Goal: Information Seeking & Learning: Check status

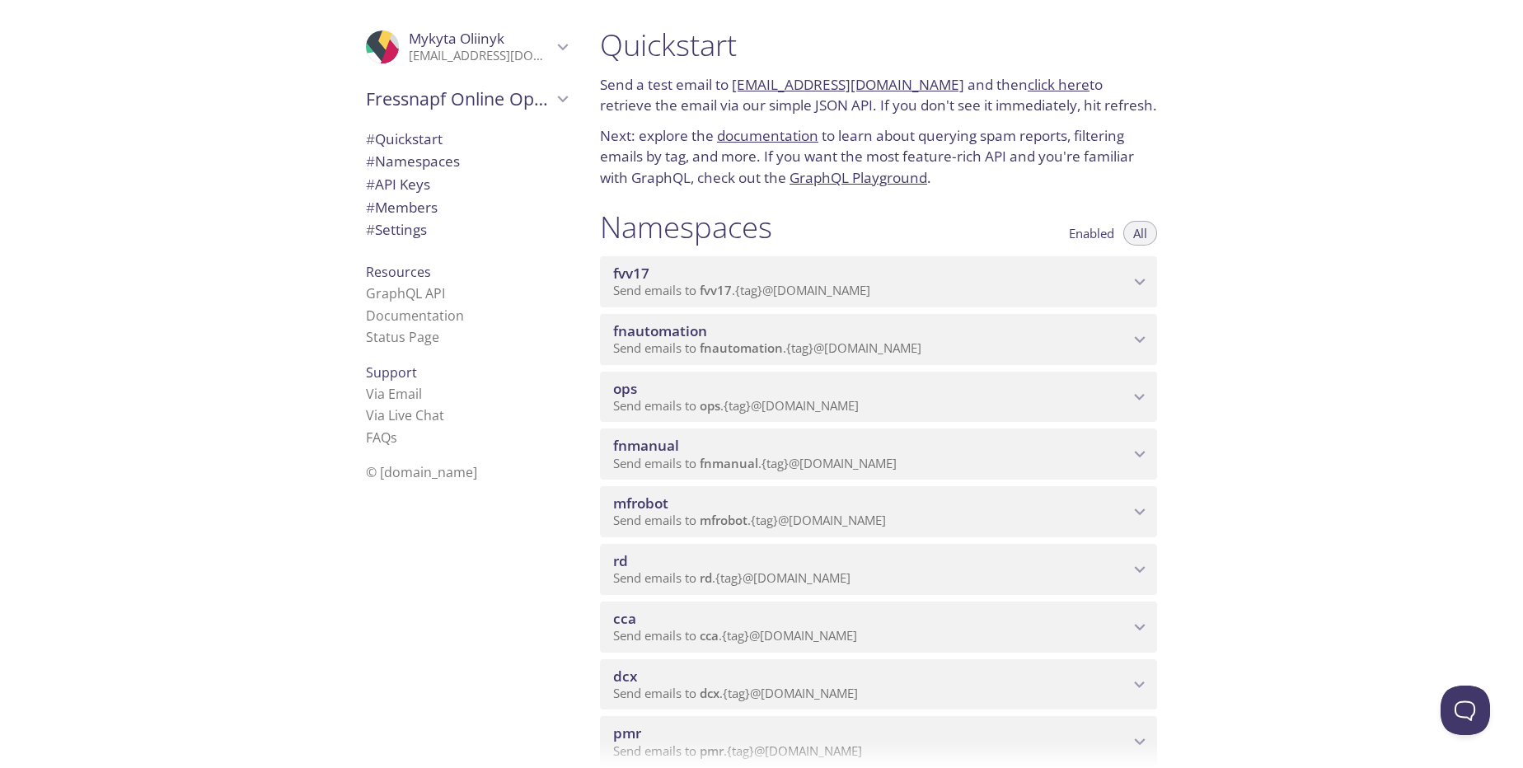
click at [1448, 232] on div "Quickstart Send a test email to fvv17.test@inbox.testmail.app and then click he…" at bounding box center [1055, 384] width 936 height 768
click at [1143, 469] on div "fnmanual Send emails to fnmanual . {tag} @[DOMAIN_NAME]" at bounding box center [878, 453] width 557 height 51
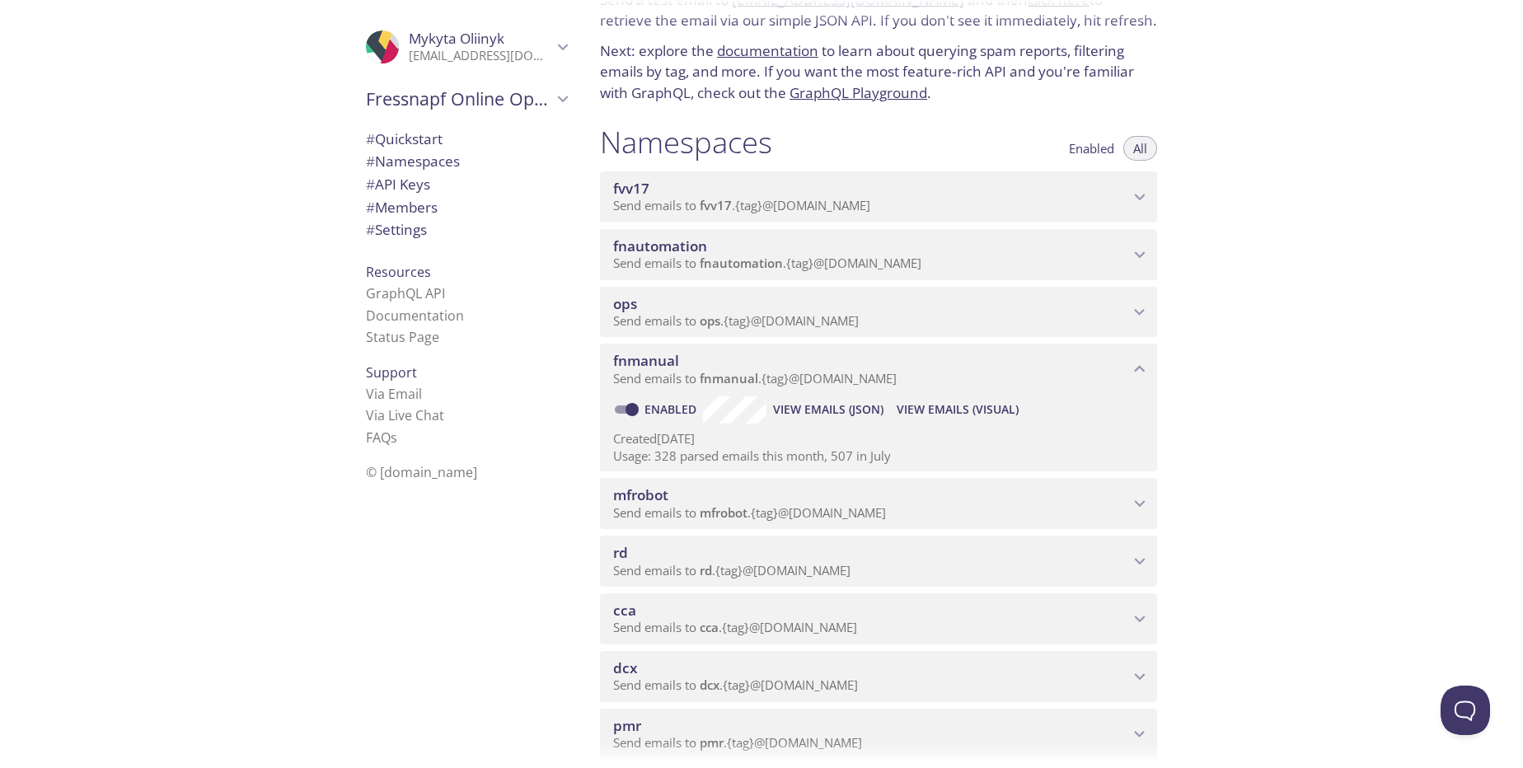
scroll to position [99, 0]
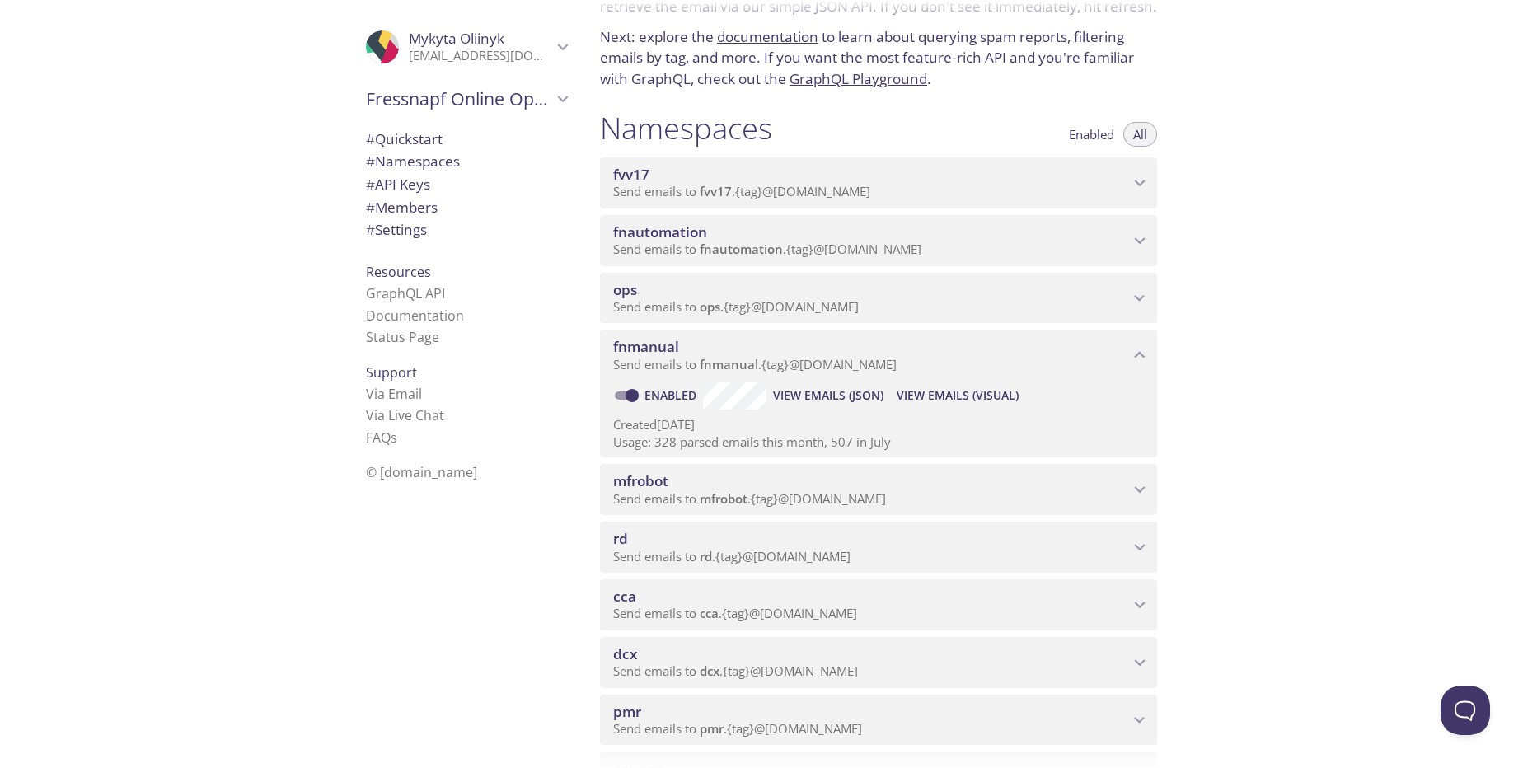
click at [971, 393] on span "View Emails (Visual)" at bounding box center [957, 396] width 122 height 20
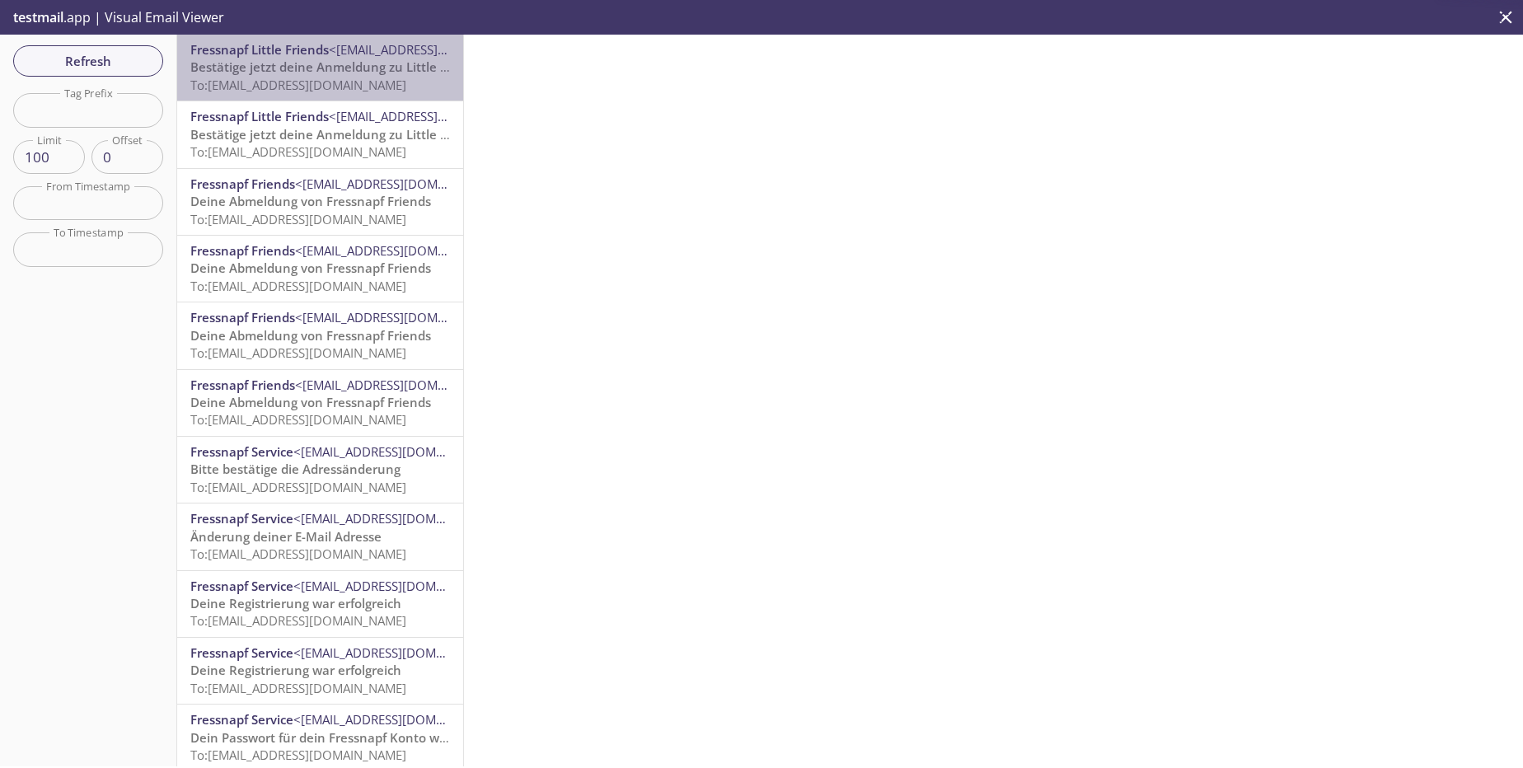
click at [323, 73] on span "Bestätige jetzt deine Anmeldung zu Little Friends" at bounding box center [336, 66] width 293 height 16
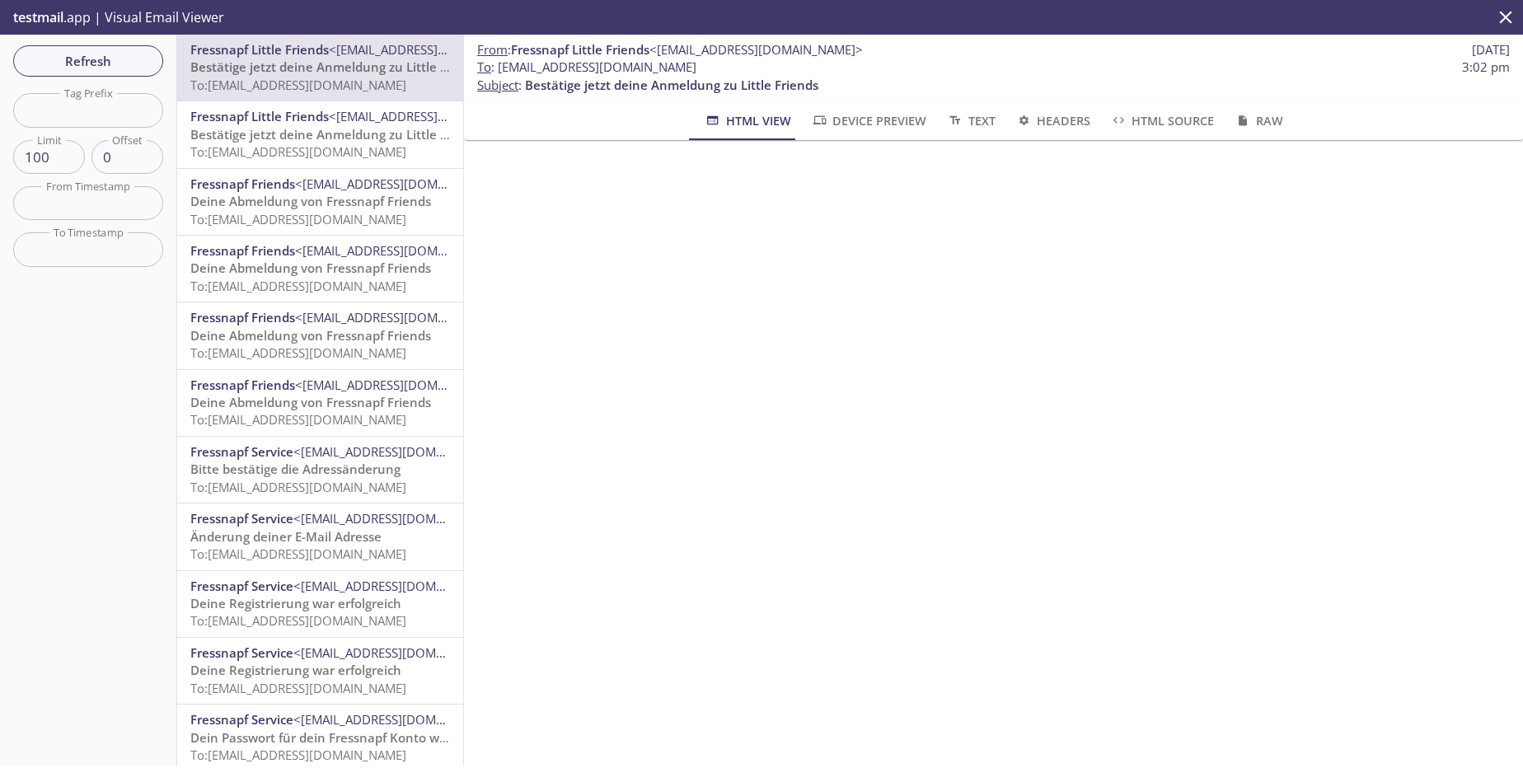
click at [335, 131] on span "Bestätige jetzt deine Anmeldung zu Little Friends" at bounding box center [336, 134] width 293 height 16
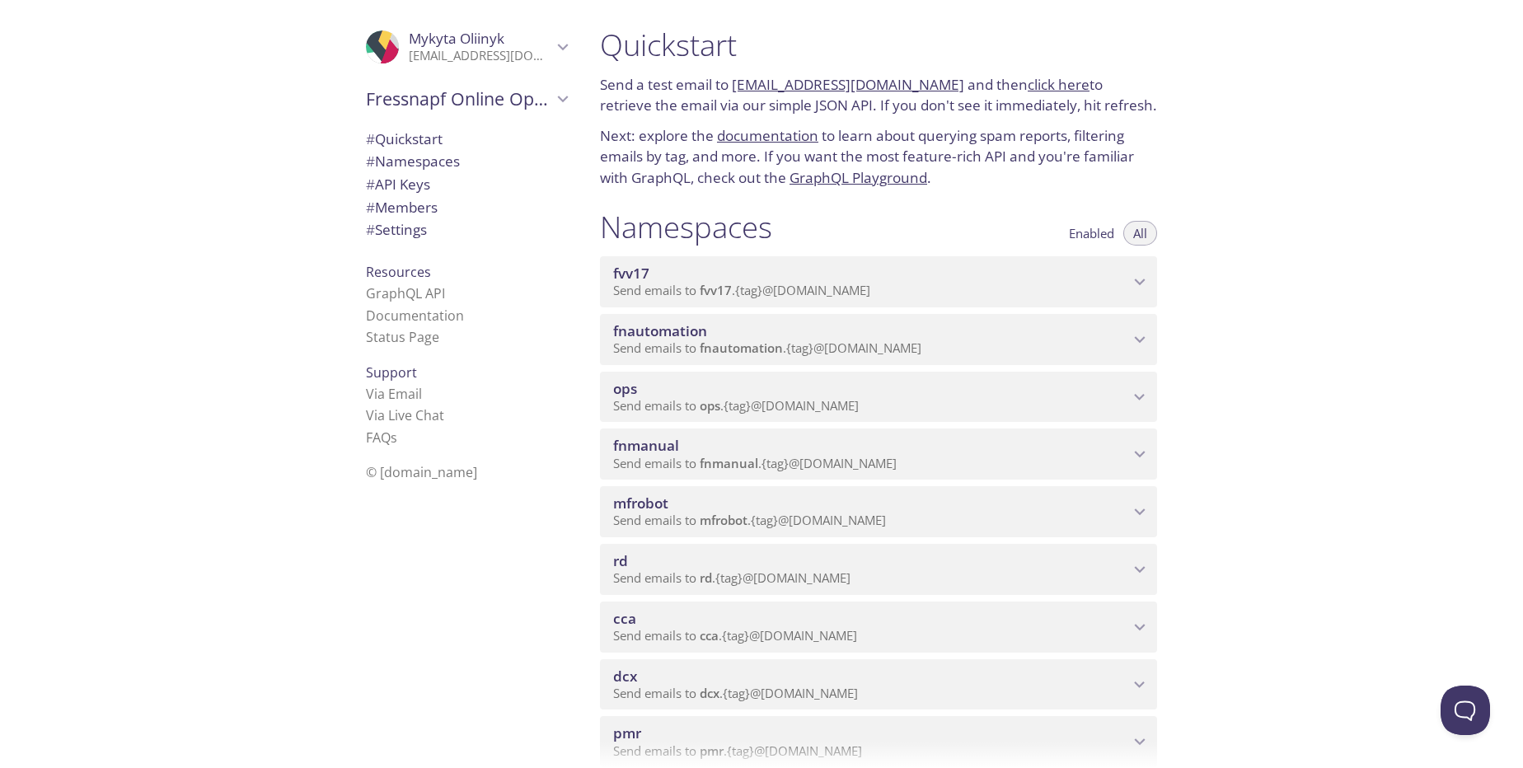
click at [1130, 475] on div "fnmanual Send emails to fnmanual . {tag} @[DOMAIN_NAME]" at bounding box center [878, 453] width 557 height 51
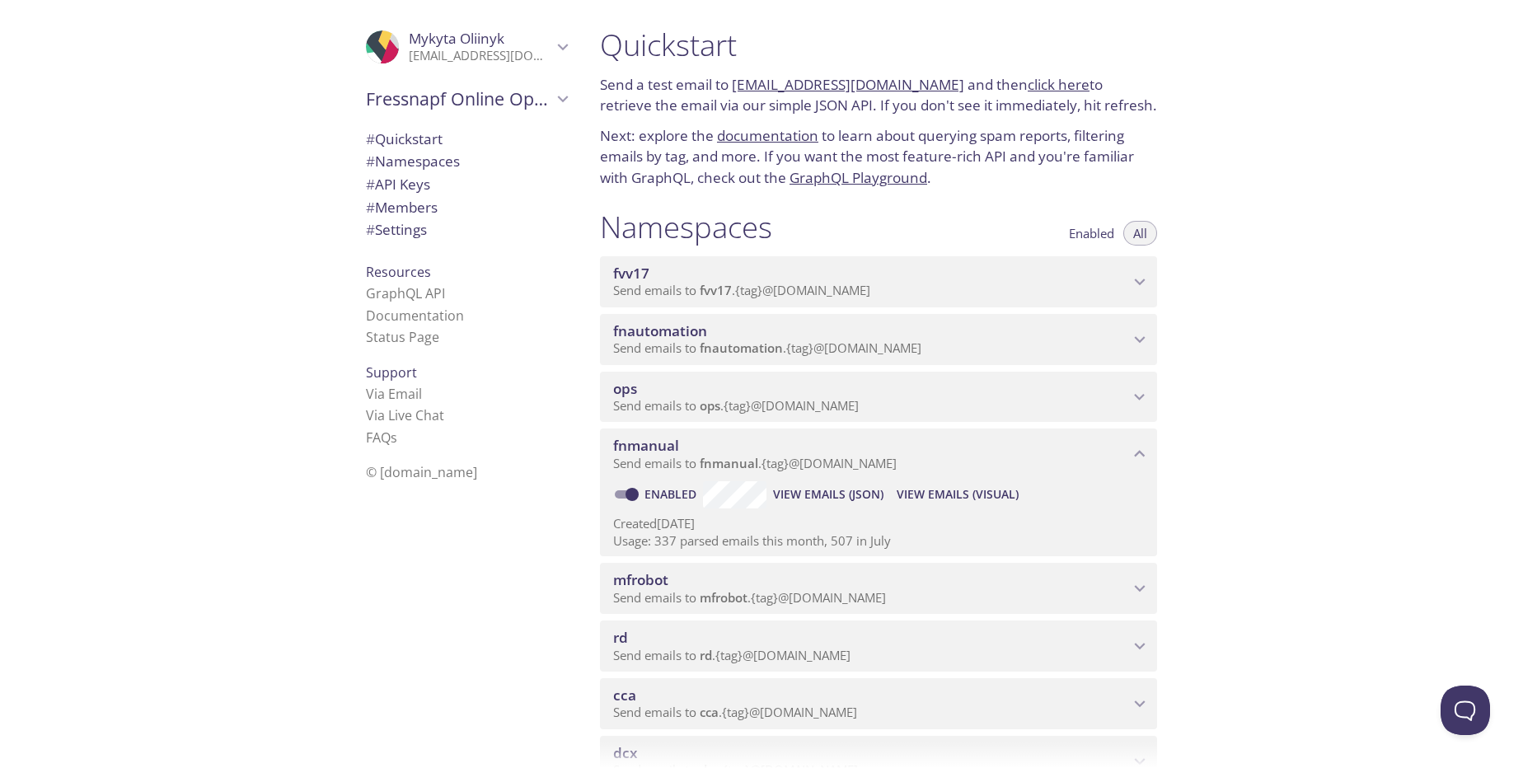
scroll to position [99, 0]
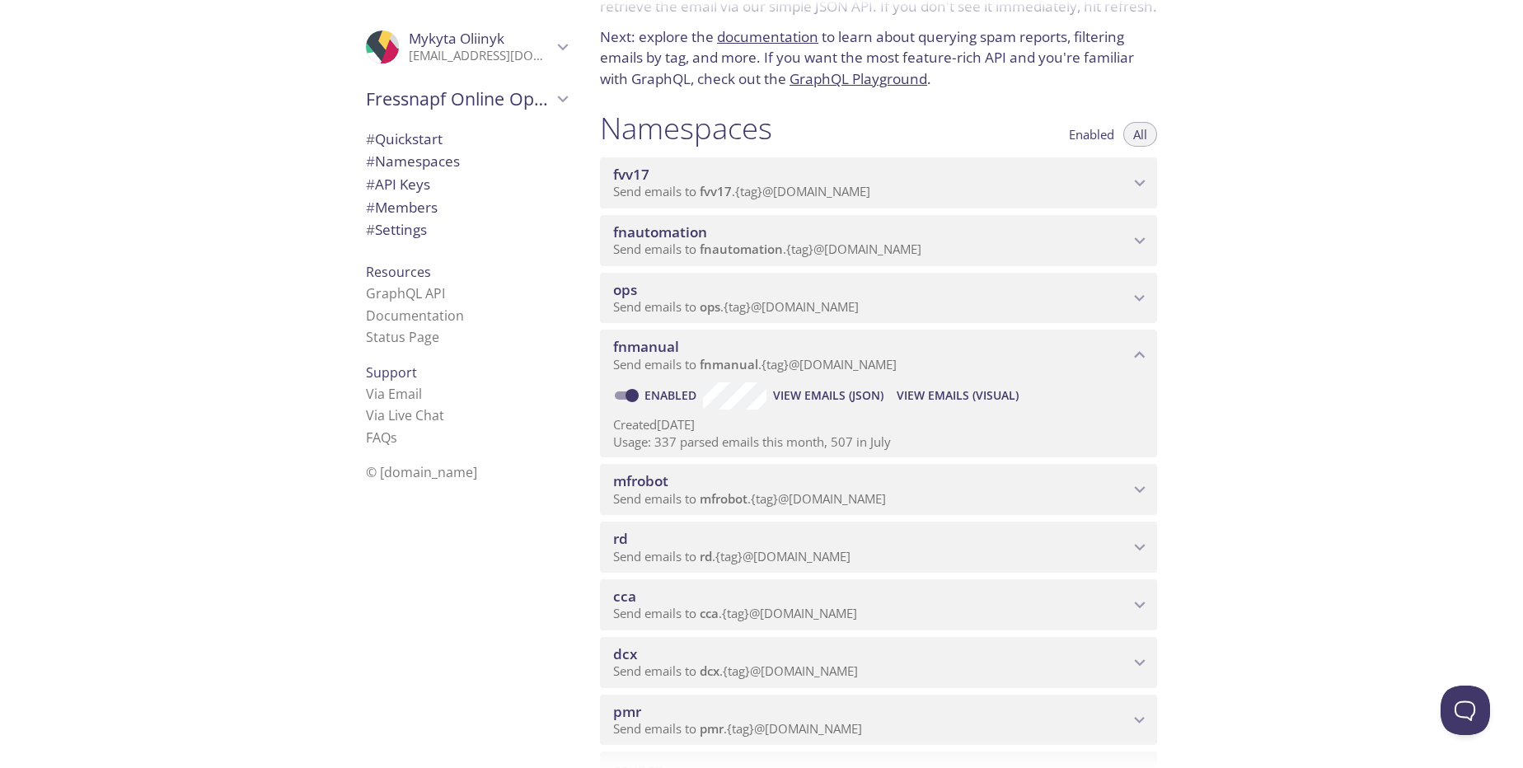
click at [956, 392] on span "View Emails (Visual)" at bounding box center [957, 396] width 122 height 20
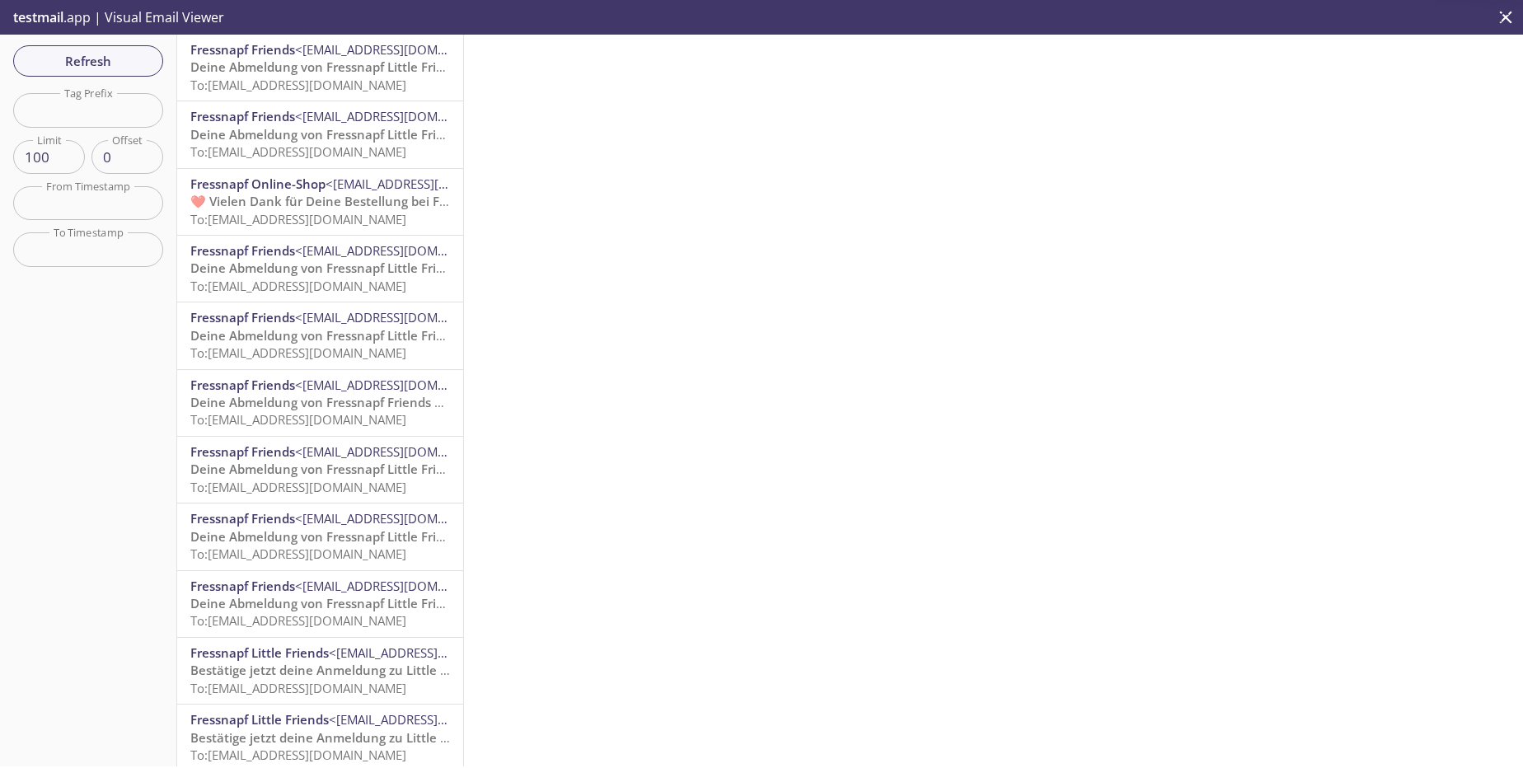
click at [347, 95] on div "Fressnapf Friends <[EMAIL_ADDRESS][DOMAIN_NAME]> Deine Abmeldung von Fressnapf …" at bounding box center [320, 68] width 286 height 66
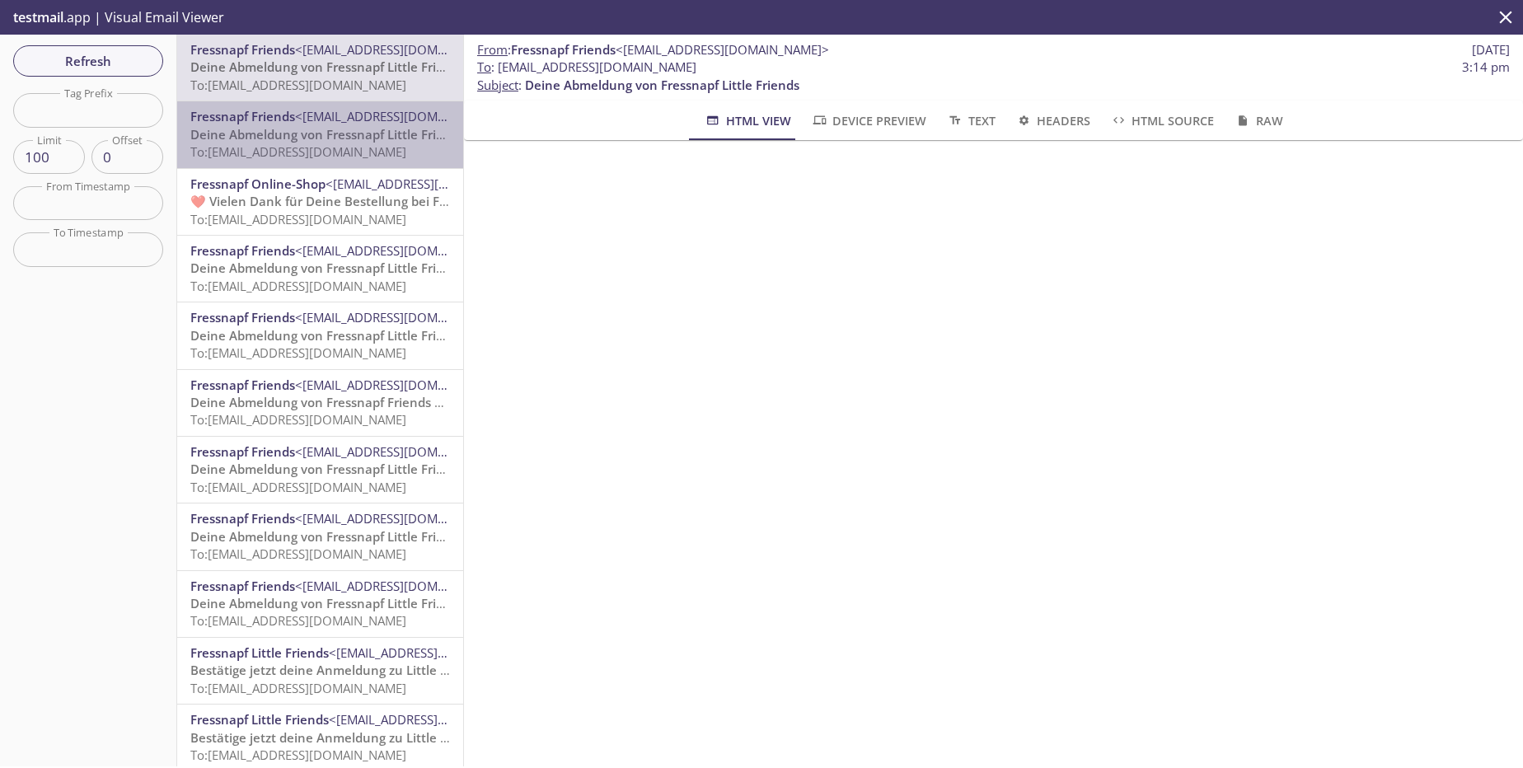
click at [359, 148] on span "To: [EMAIL_ADDRESS][DOMAIN_NAME]" at bounding box center [298, 151] width 216 height 16
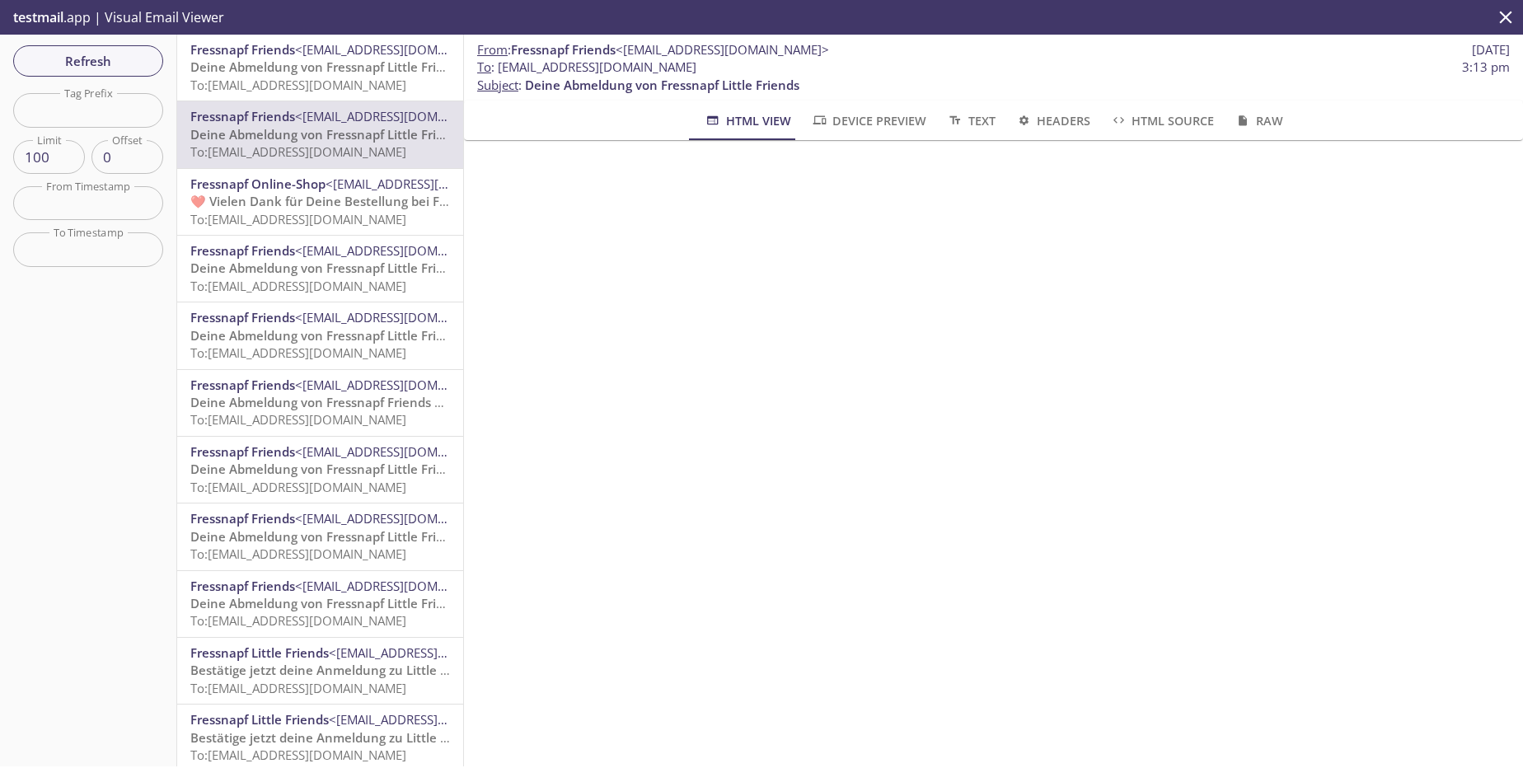
click at [297, 200] on span "❤️ Vielen Dank für Deine Bestellung bei Fressnapf" at bounding box center [340, 201] width 300 height 16
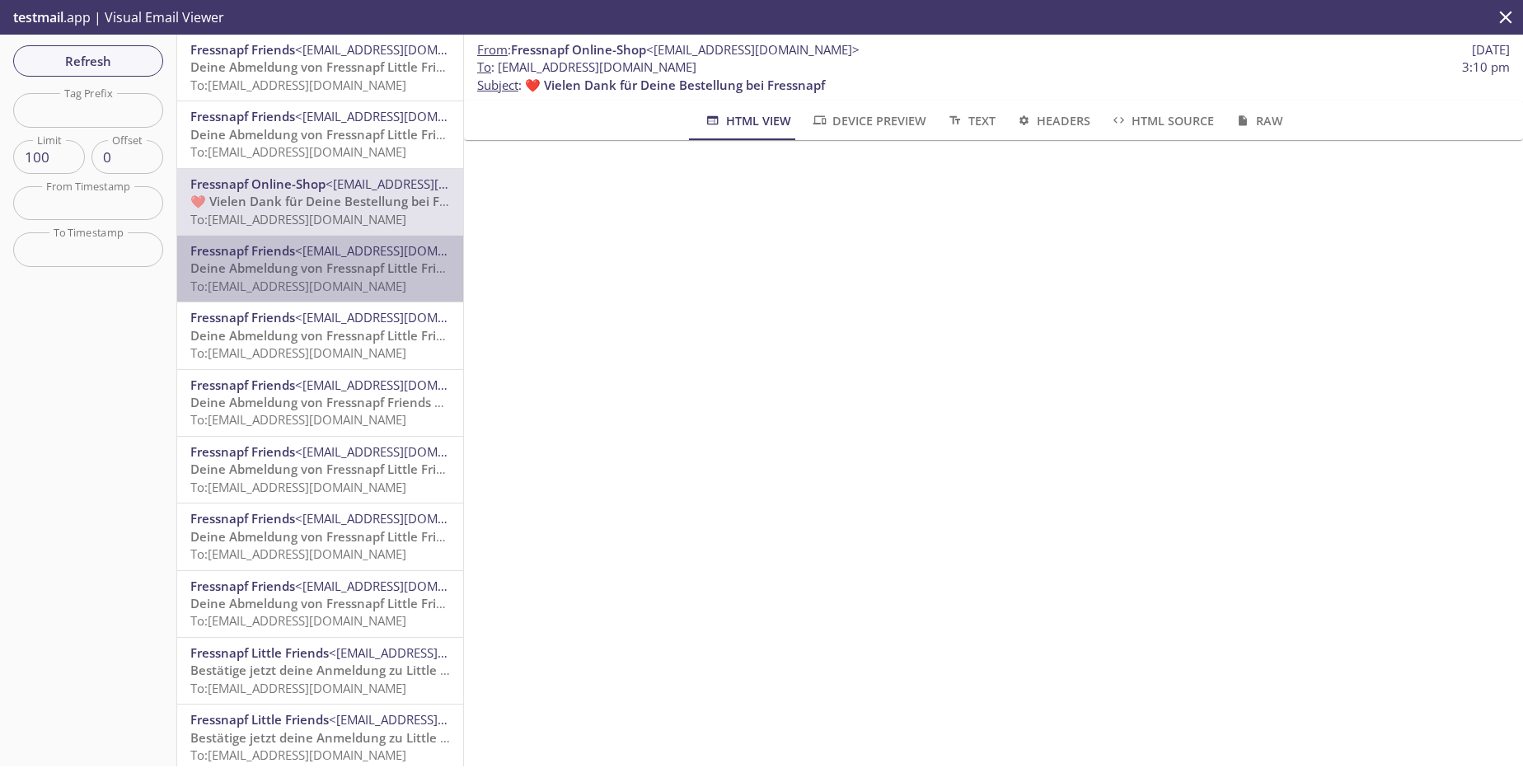
click at [374, 278] on span "To: [EMAIL_ADDRESS][DOMAIN_NAME]" at bounding box center [298, 286] width 216 height 16
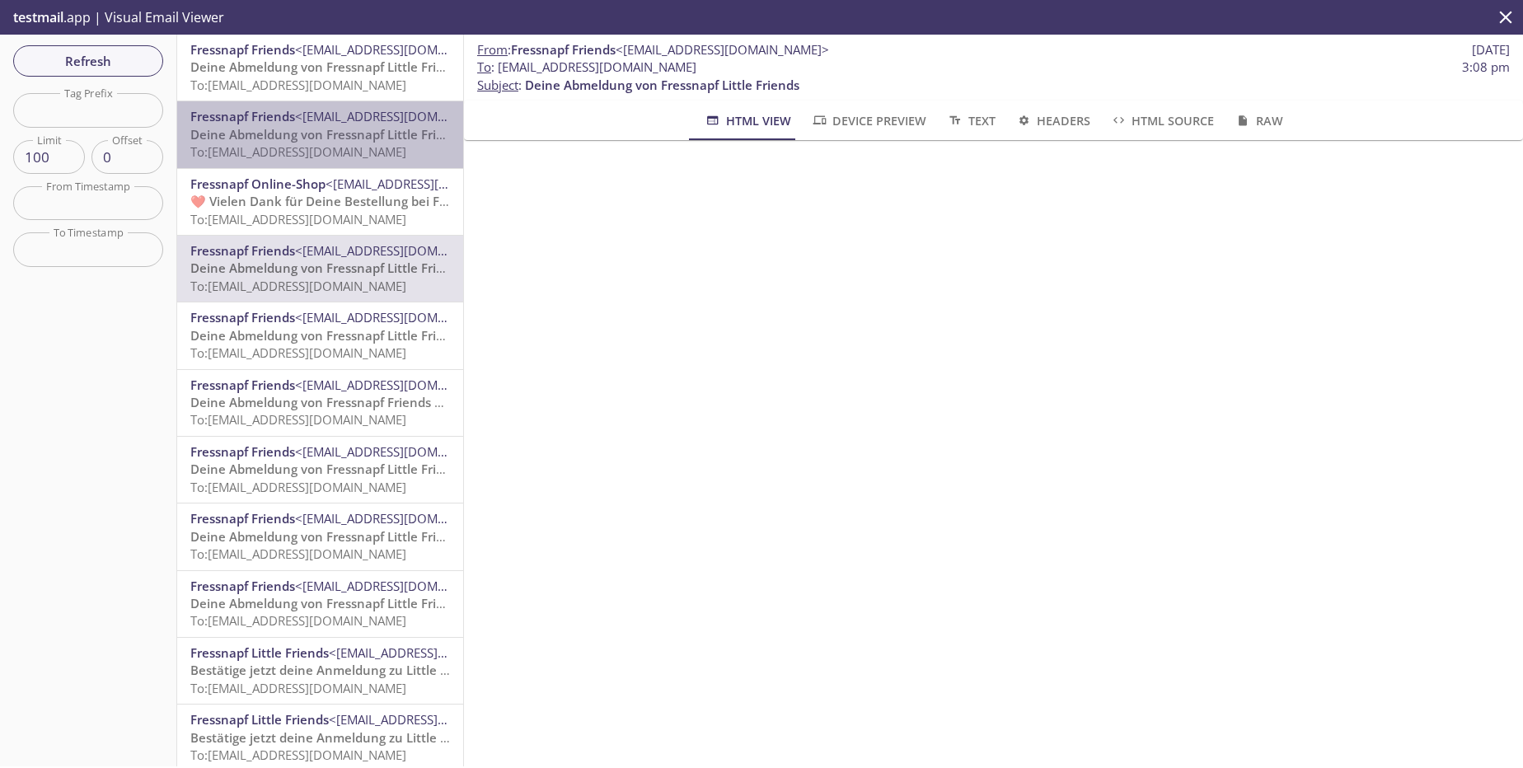
click at [358, 157] on span "To: [EMAIL_ADDRESS][DOMAIN_NAME]" at bounding box center [298, 151] width 216 height 16
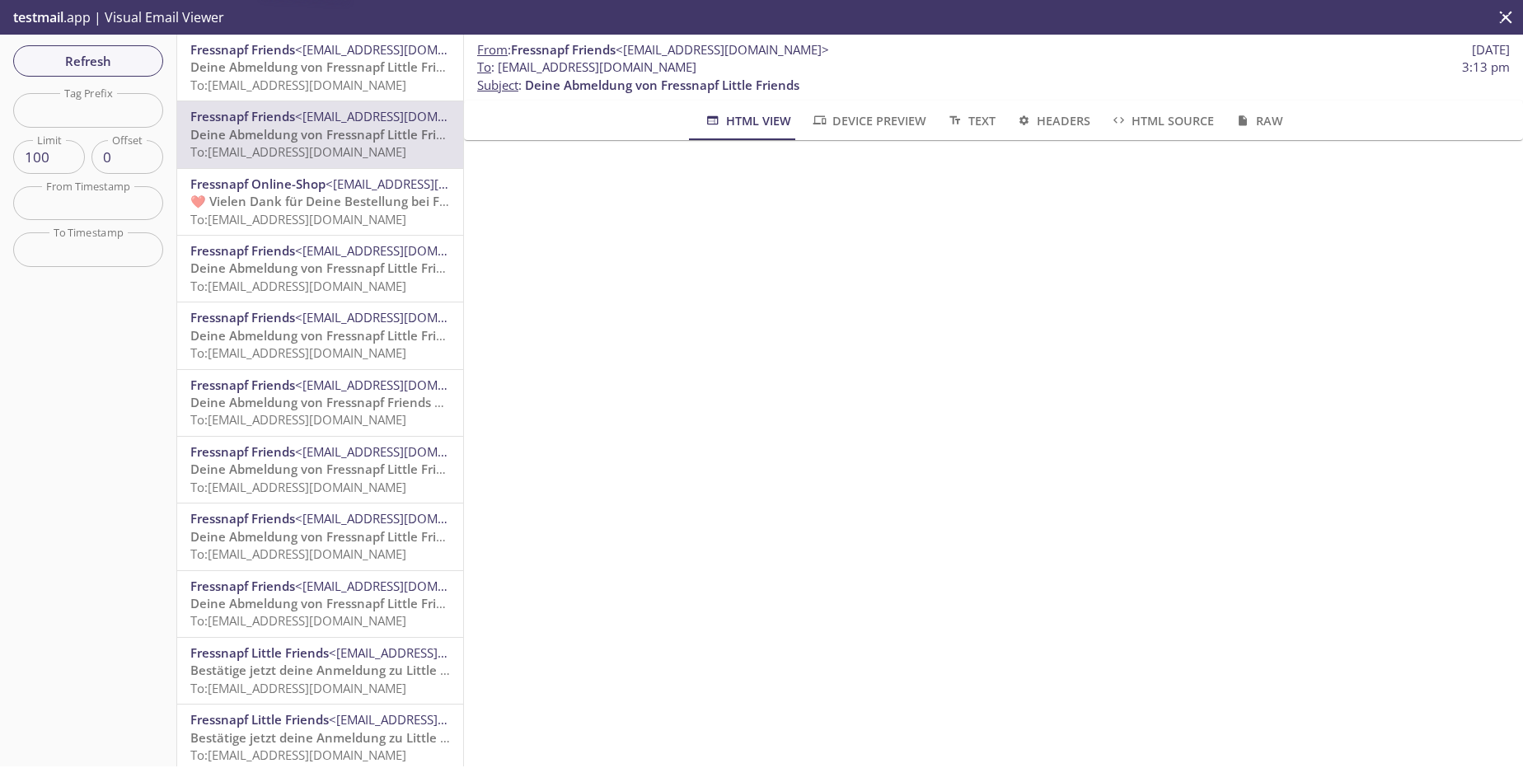
click at [377, 90] on span "To: [EMAIL_ADDRESS][DOMAIN_NAME]" at bounding box center [298, 85] width 216 height 16
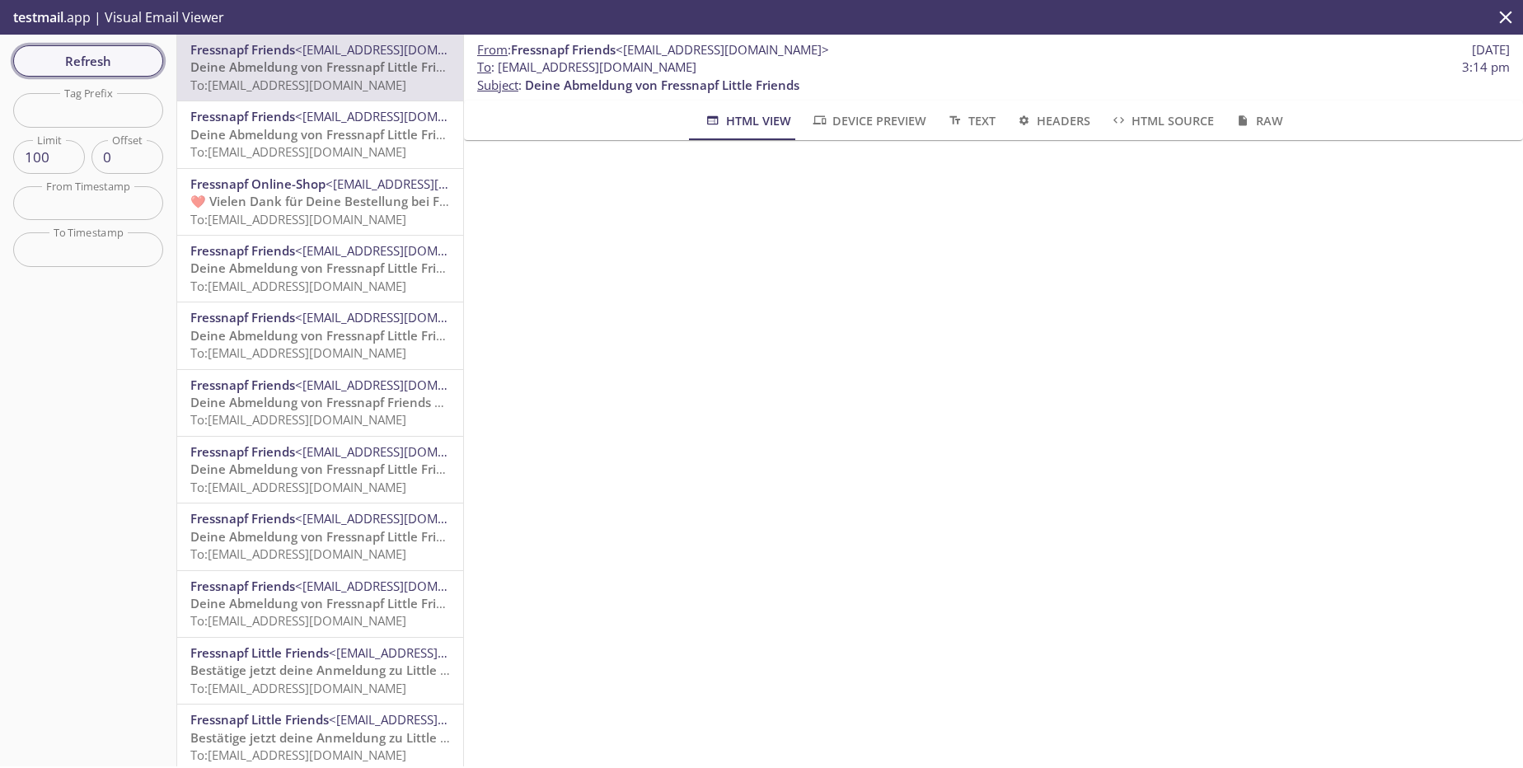
click at [116, 64] on span "Refresh" at bounding box center [88, 60] width 124 height 21
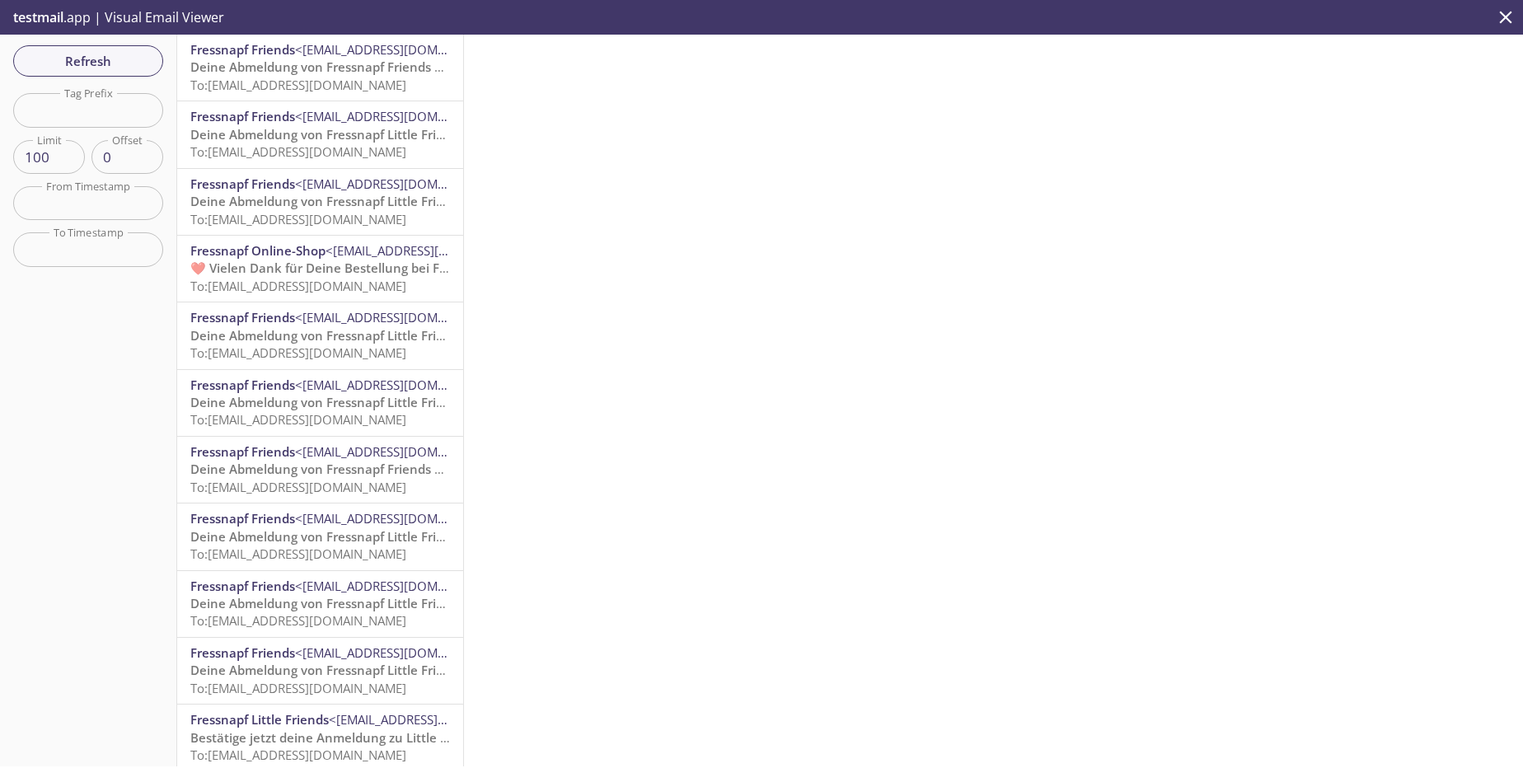
click at [353, 79] on span "To: [EMAIL_ADDRESS][DOMAIN_NAME]" at bounding box center [298, 85] width 216 height 16
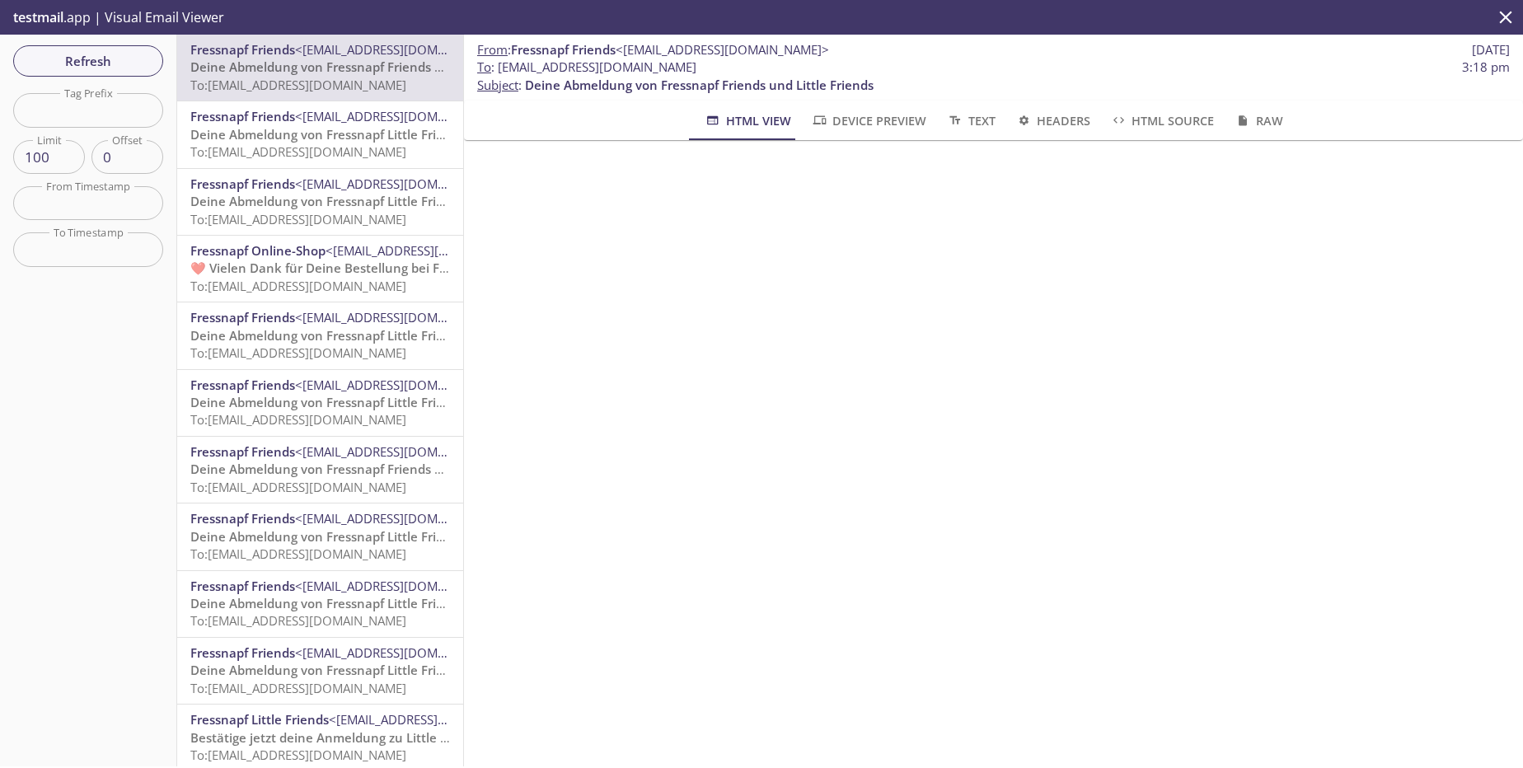
click at [316, 147] on span "To: [EMAIL_ADDRESS][DOMAIN_NAME]" at bounding box center [298, 151] width 216 height 16
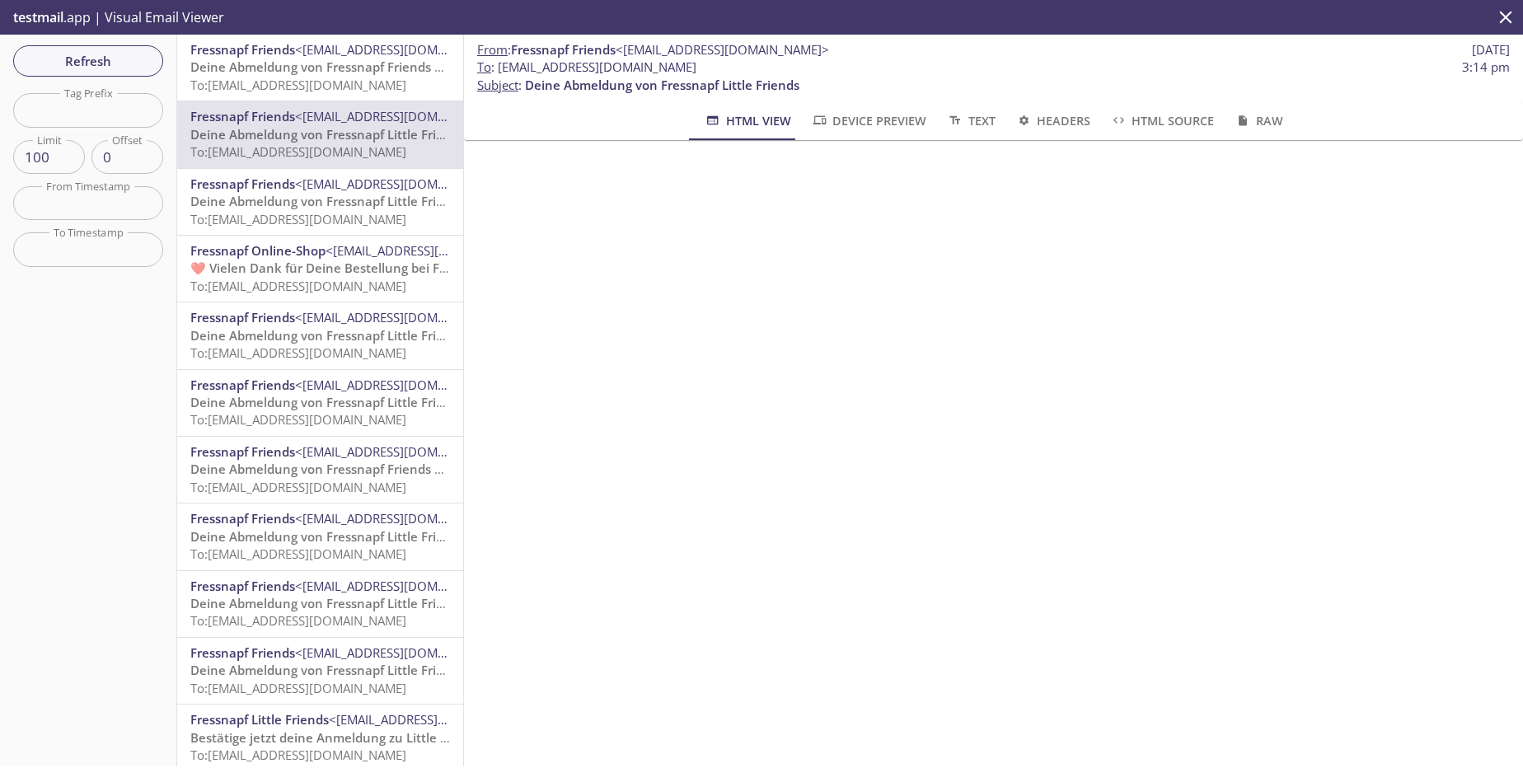
click at [350, 87] on span "To: [EMAIL_ADDRESS][DOMAIN_NAME]" at bounding box center [298, 85] width 216 height 16
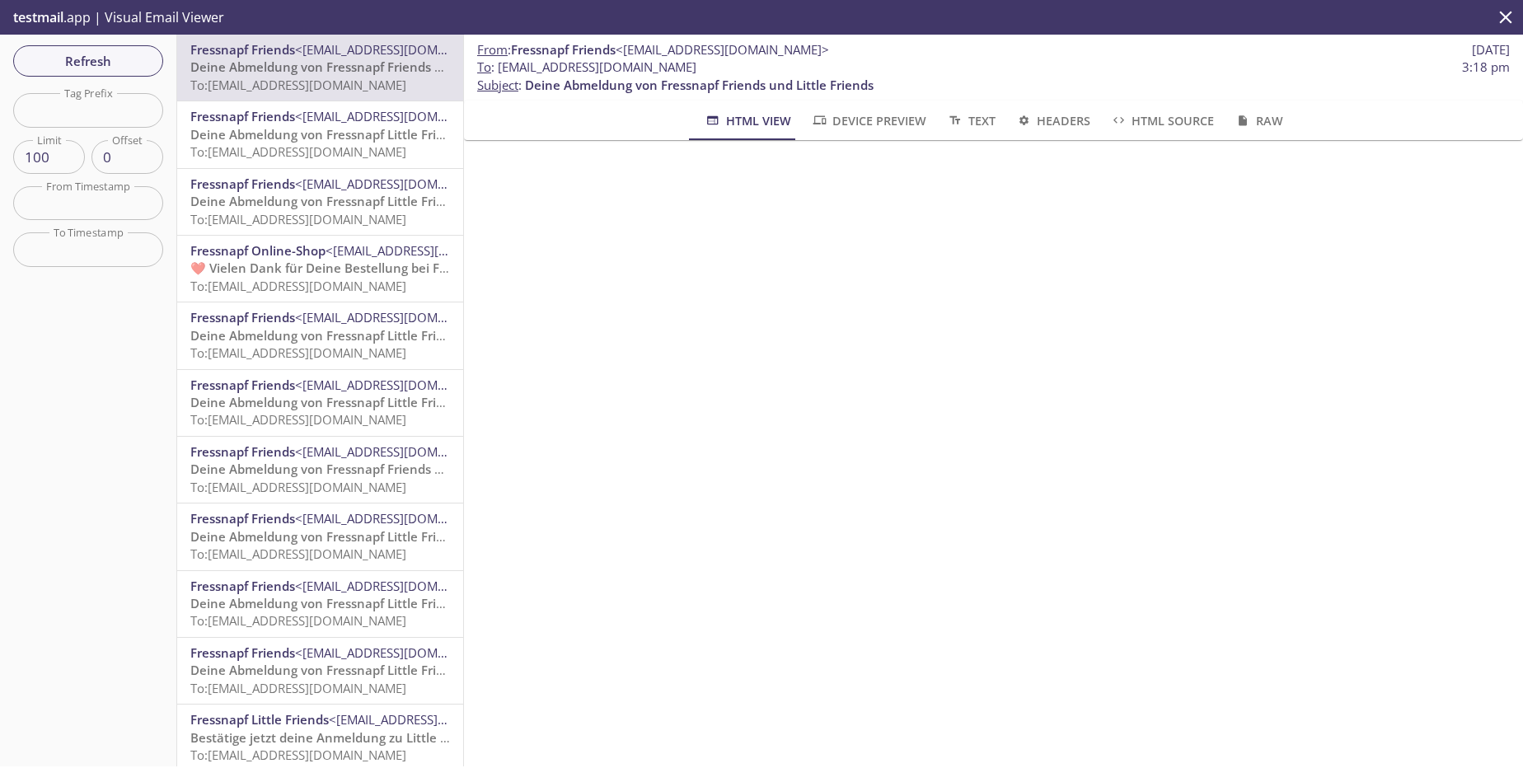
click at [351, 136] on span "Deine Abmeldung von Fressnapf Little Friends" at bounding box center [327, 134] width 274 height 16
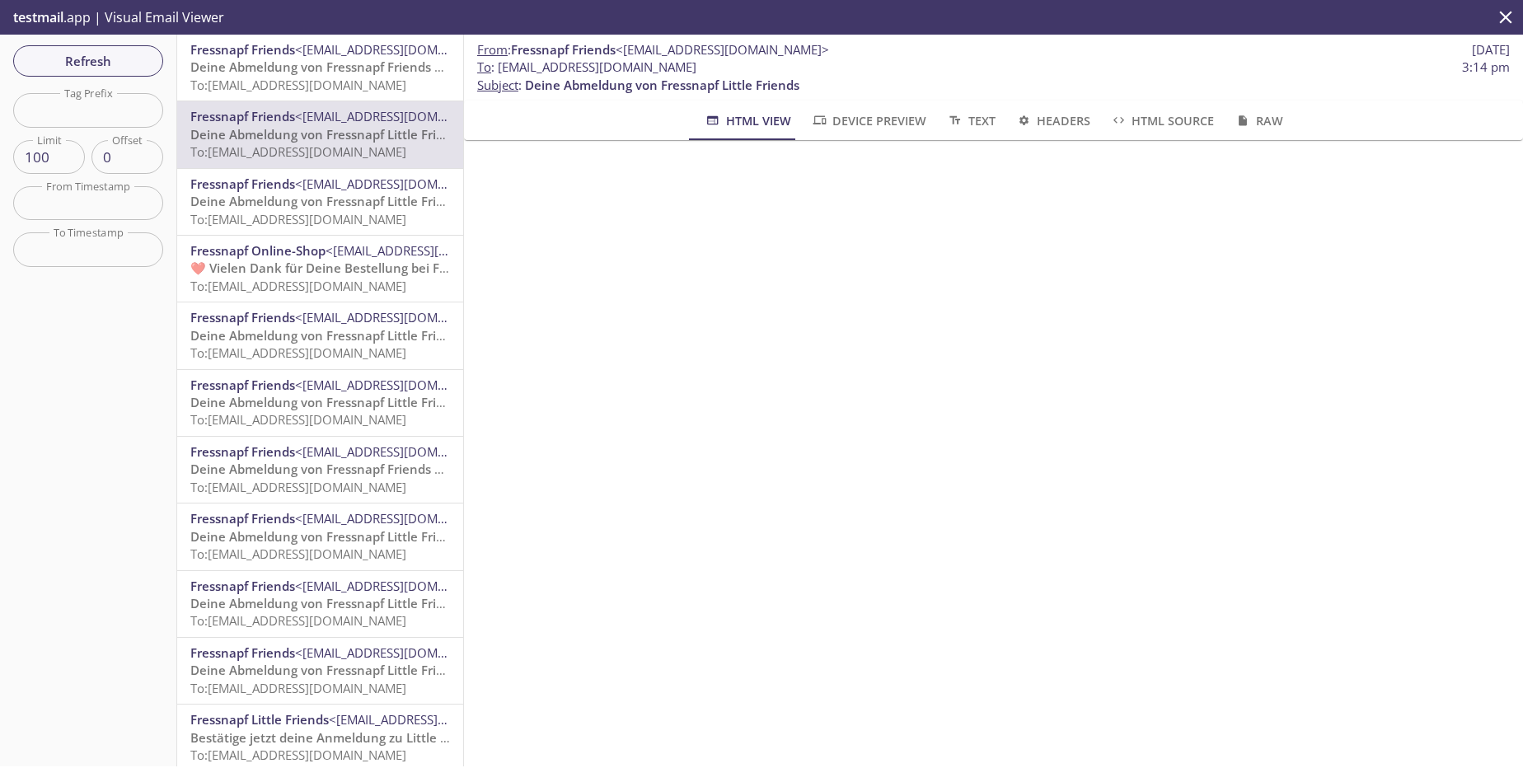
click at [359, 91] on span "To: [EMAIL_ADDRESS][DOMAIN_NAME]" at bounding box center [298, 85] width 216 height 16
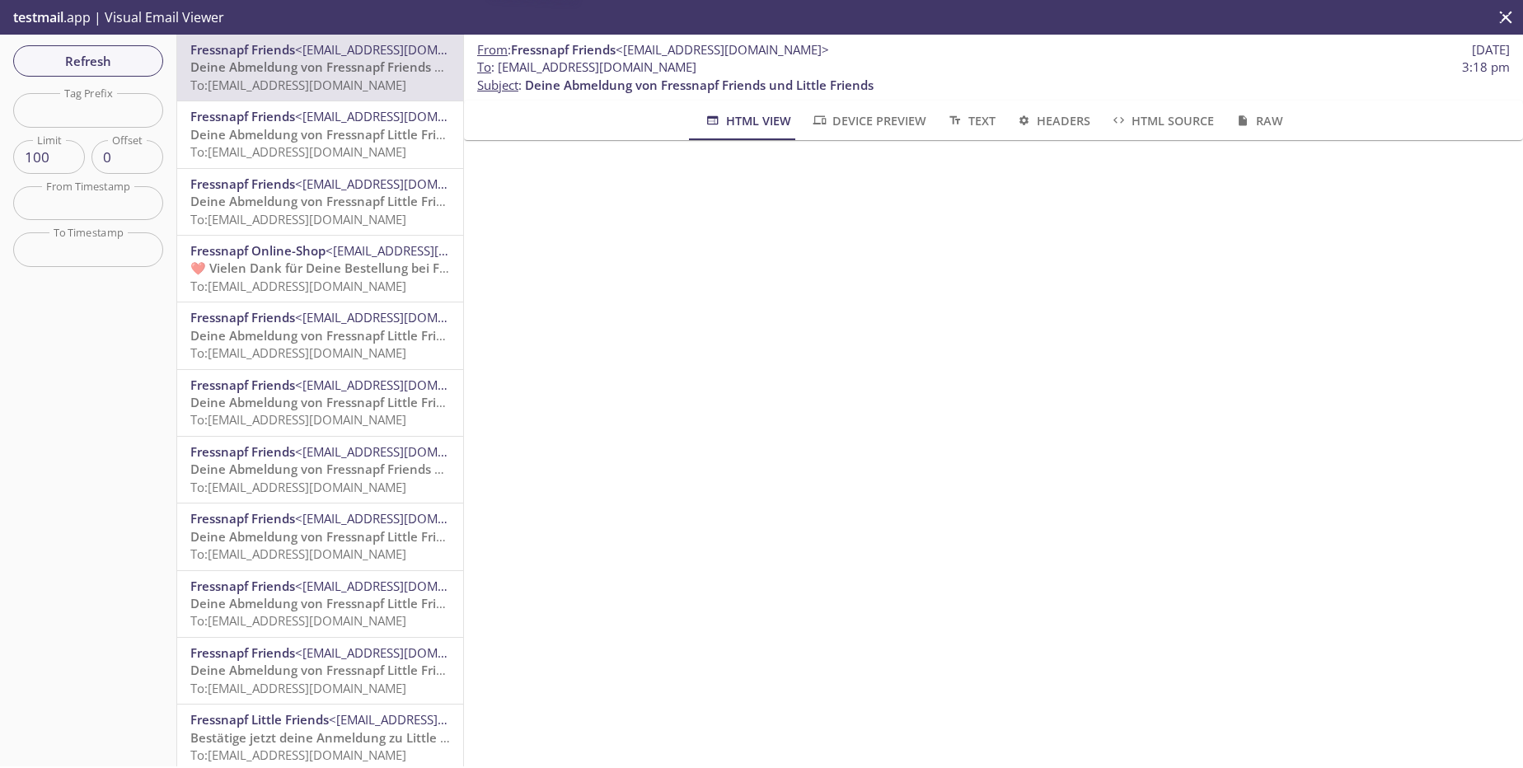
click at [356, 114] on span "<[EMAIL_ADDRESS][DOMAIN_NAME]>" at bounding box center [401, 116] width 213 height 16
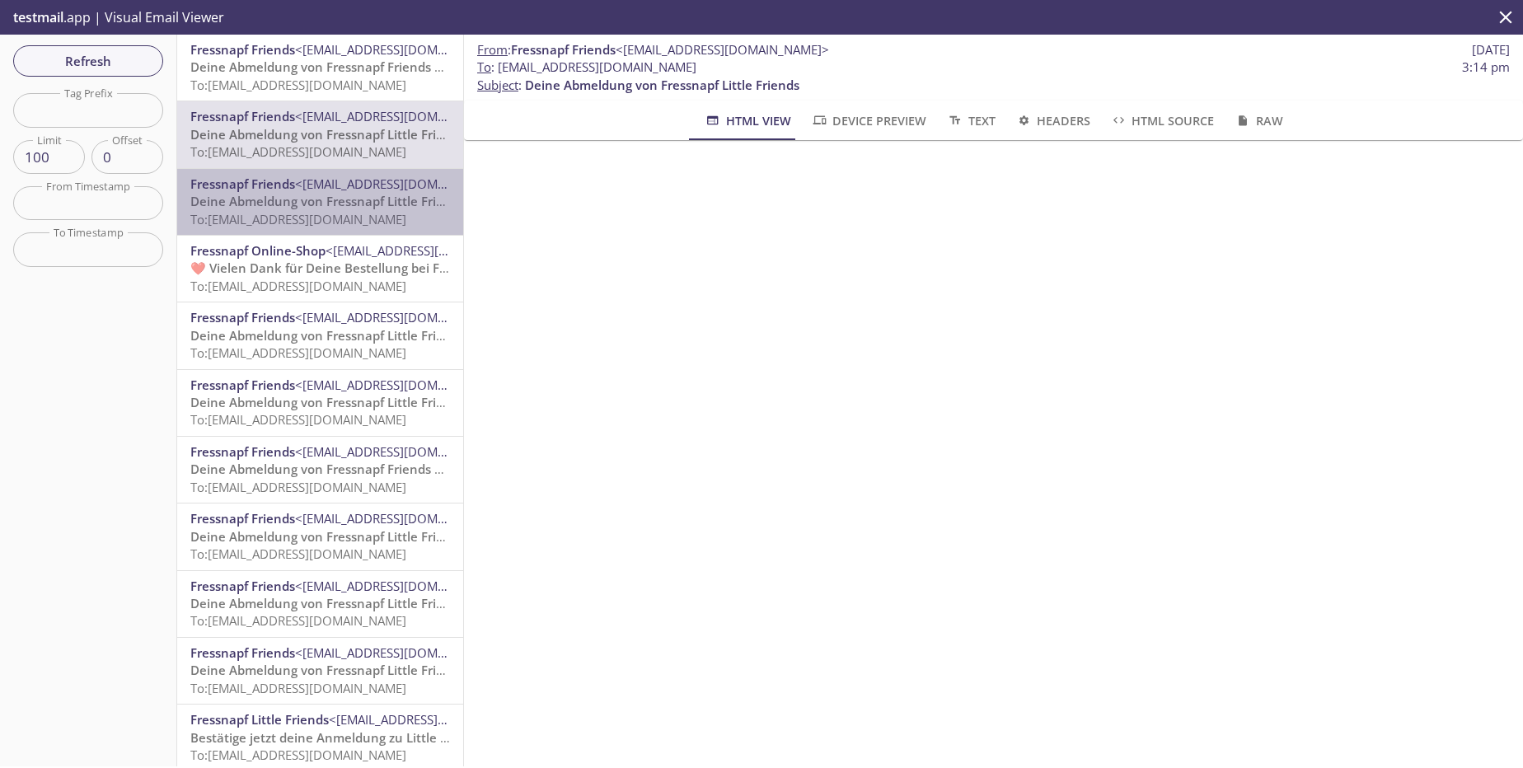
click at [343, 202] on span "Deine Abmeldung von Fressnapf Little Friends" at bounding box center [327, 201] width 274 height 16
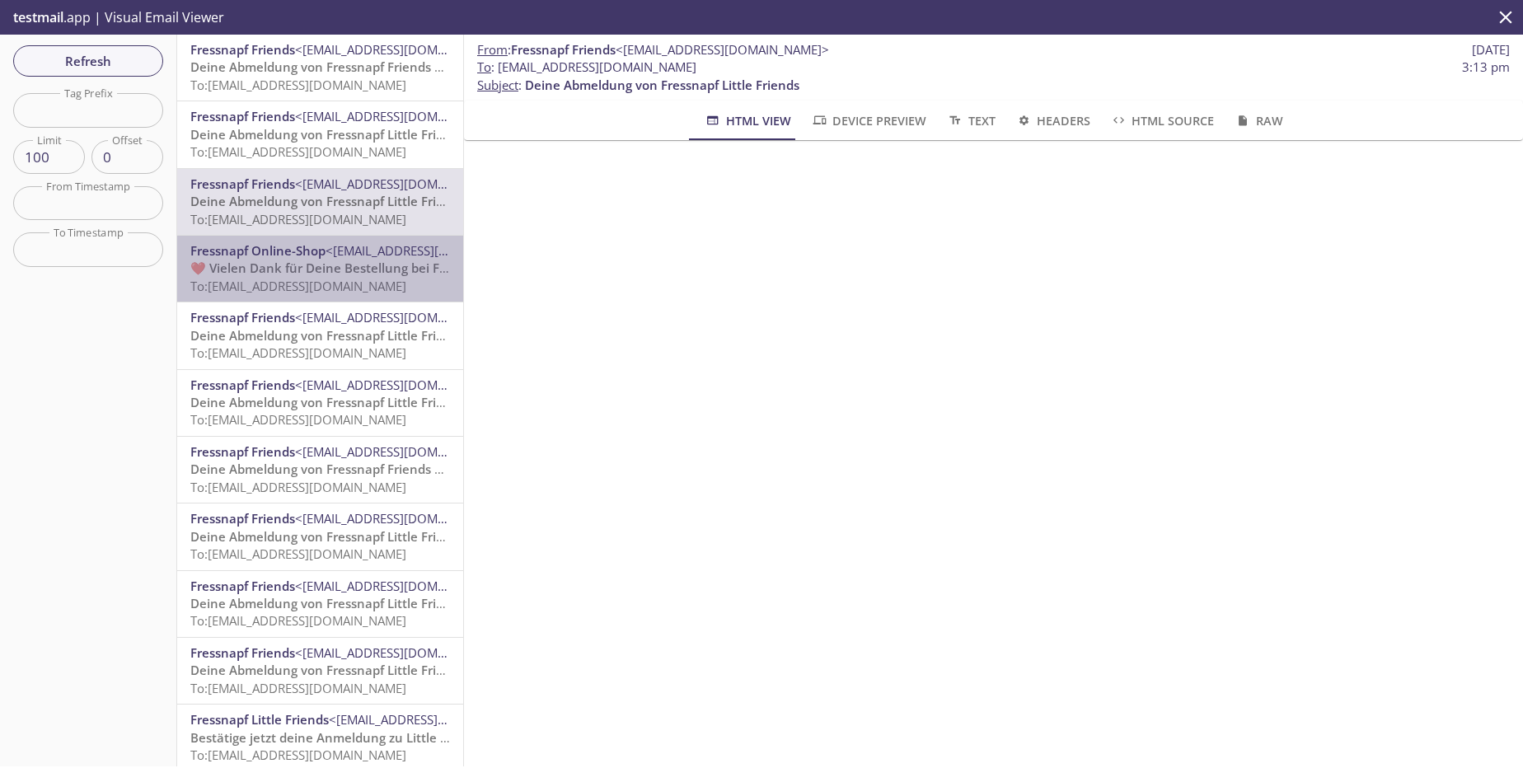
click at [348, 285] on span "To: [EMAIL_ADDRESS][DOMAIN_NAME]" at bounding box center [298, 286] width 216 height 16
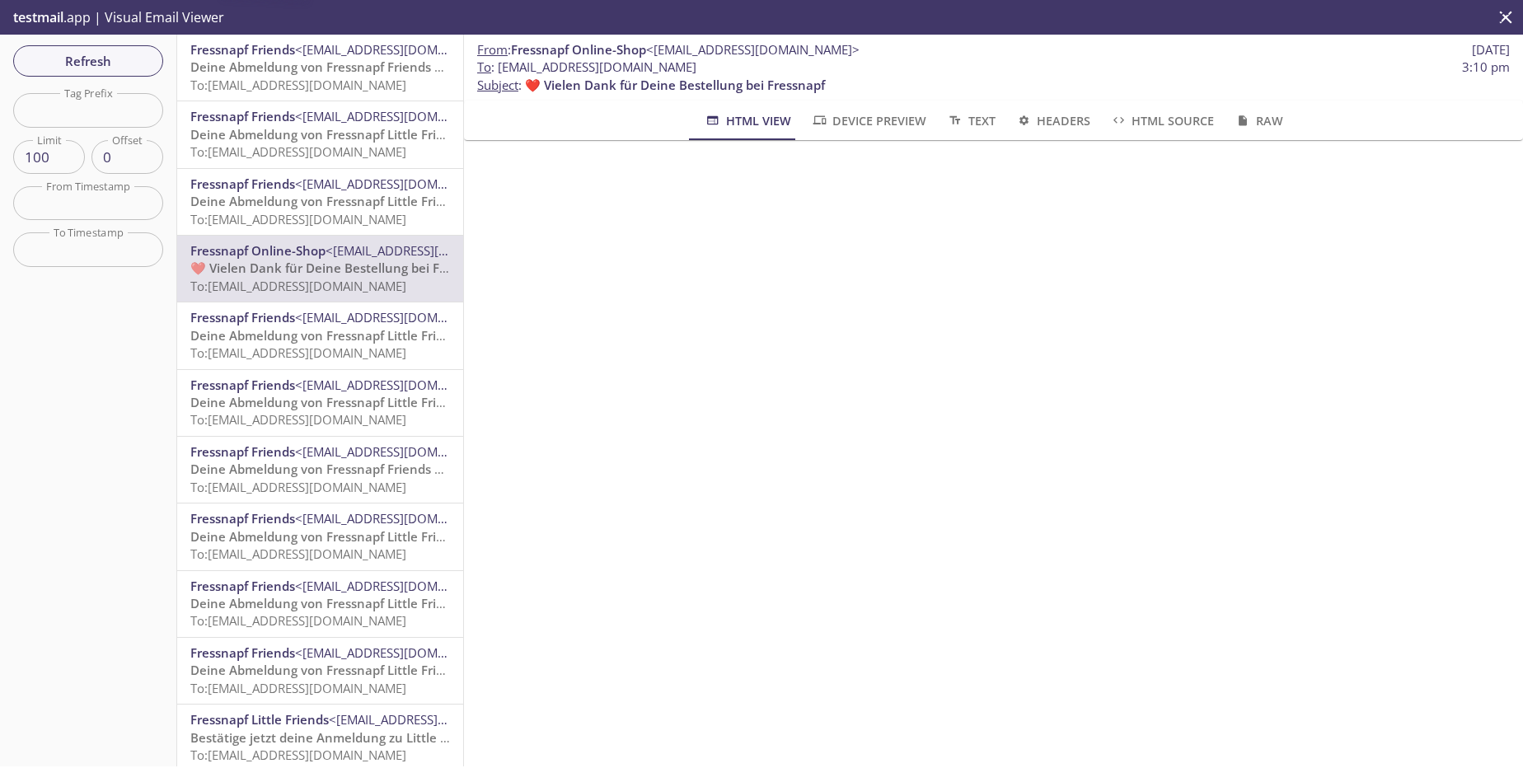
click at [358, 338] on span "Deine Abmeldung von Fressnapf Little Friends" at bounding box center [327, 335] width 274 height 16
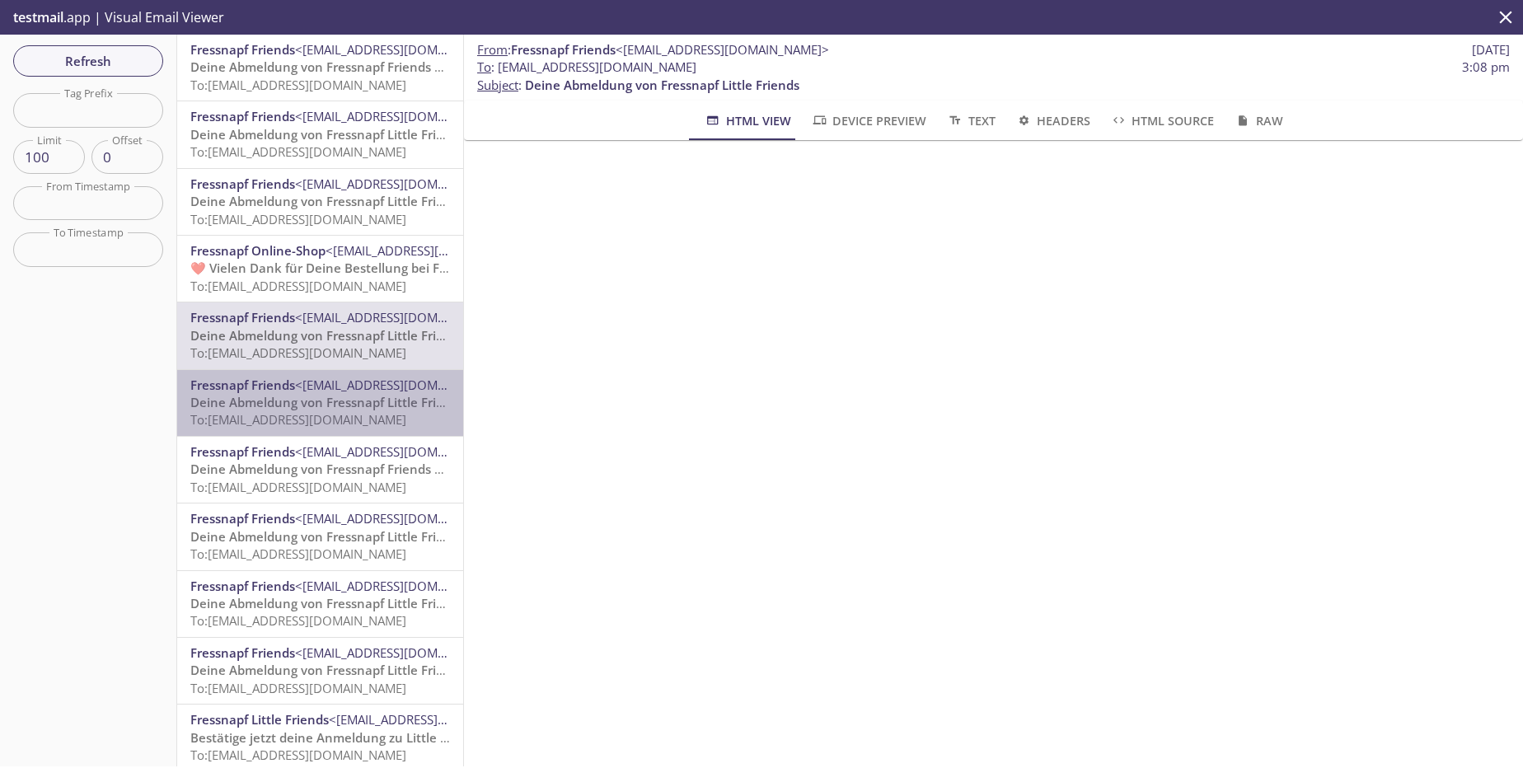
click at [372, 420] on span "To: [EMAIL_ADDRESS][DOMAIN_NAME]" at bounding box center [298, 419] width 216 height 16
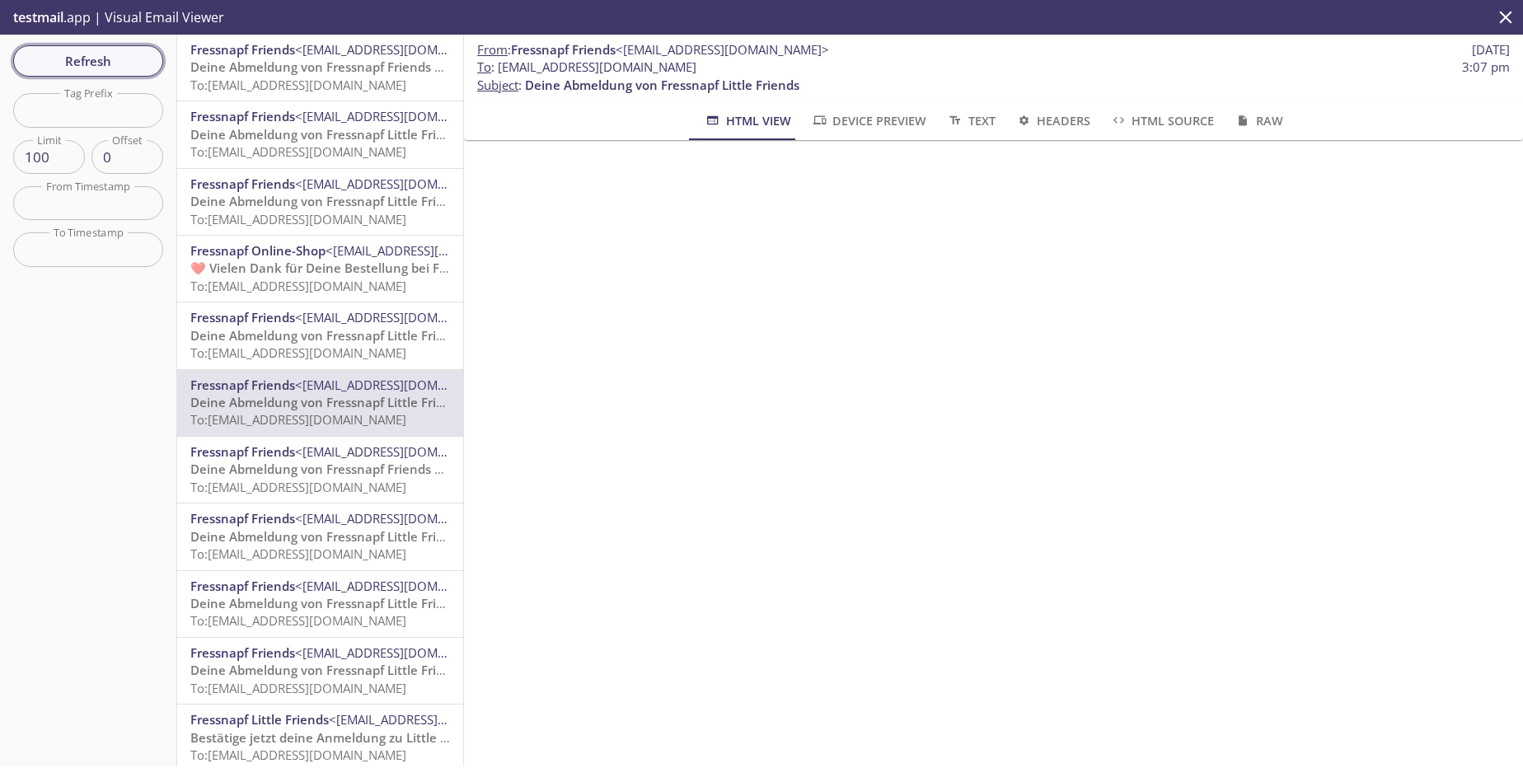
click at [120, 63] on span "Refresh" at bounding box center [88, 60] width 124 height 21
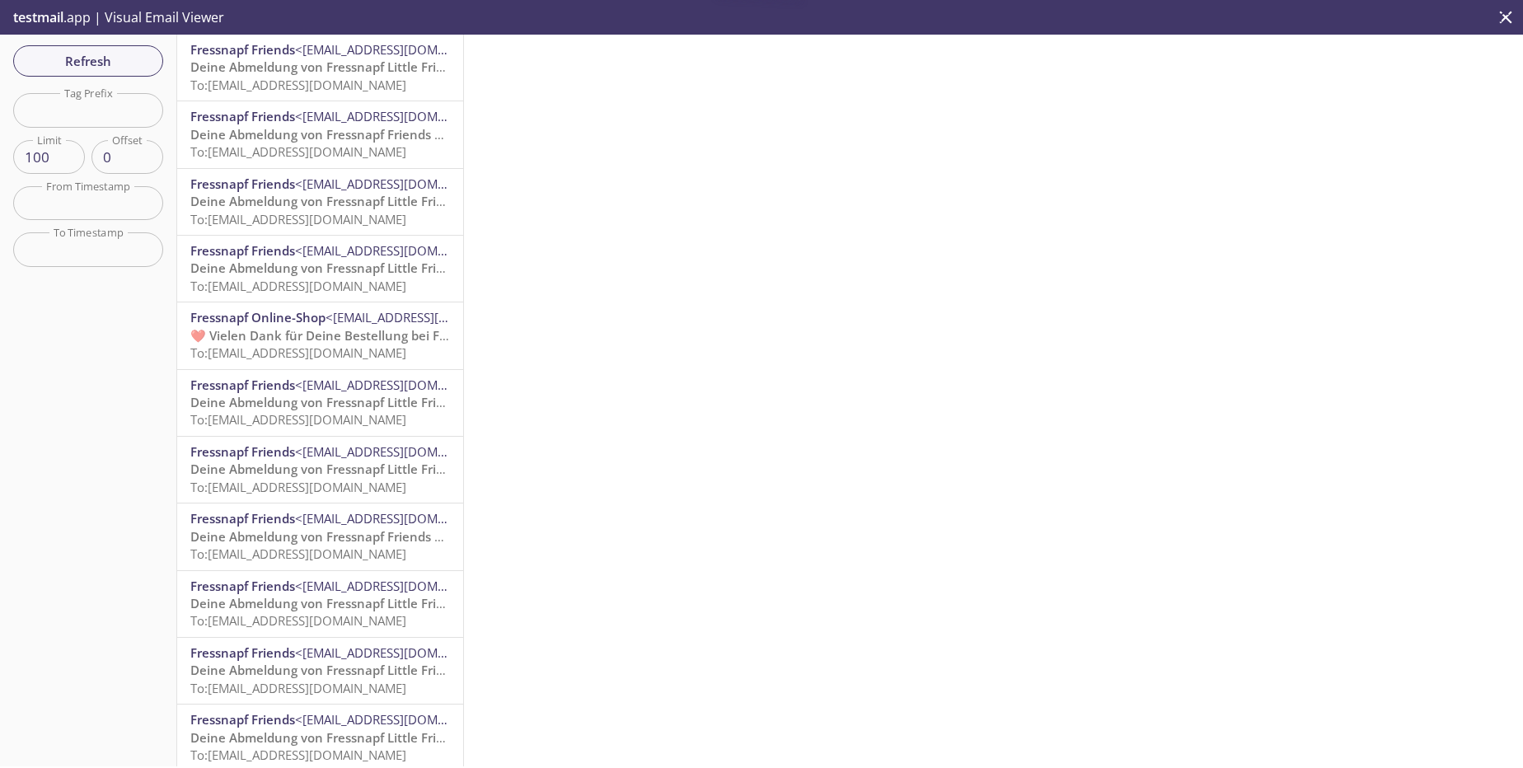
click at [361, 90] on span "To: [EMAIL_ADDRESS][DOMAIN_NAME]" at bounding box center [298, 85] width 216 height 16
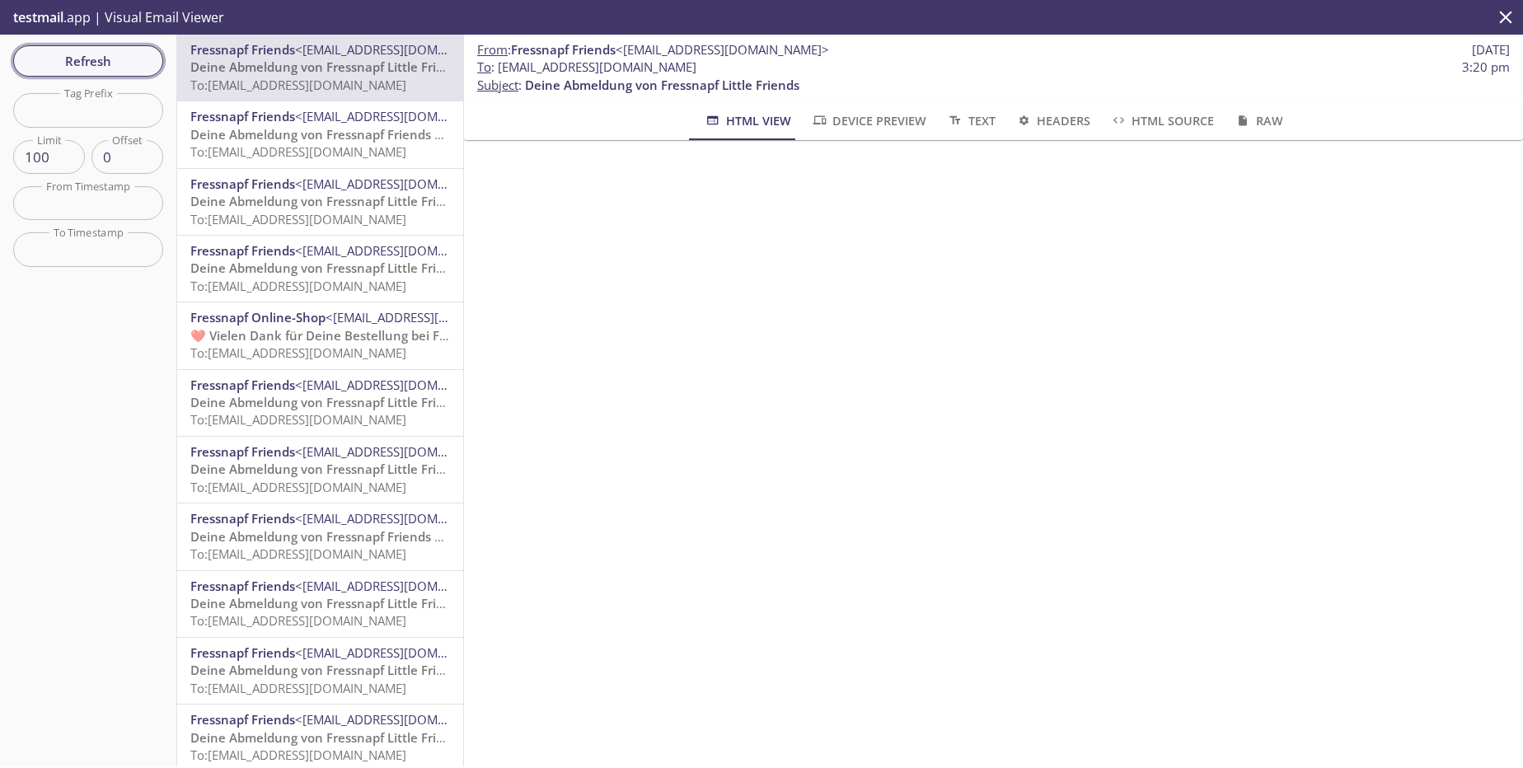
click at [118, 59] on span "Refresh" at bounding box center [88, 60] width 124 height 21
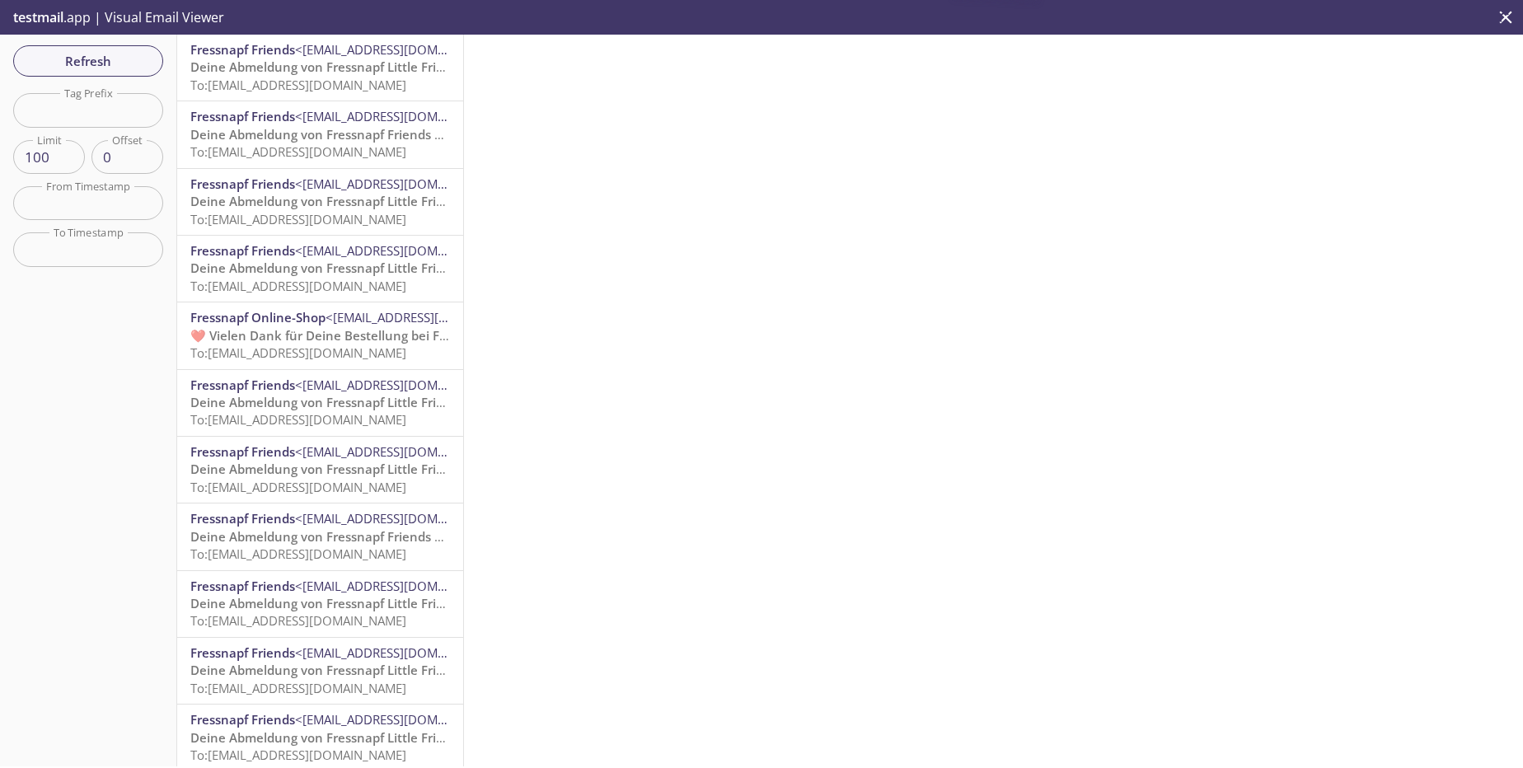
click at [375, 91] on span "To: [EMAIL_ADDRESS][DOMAIN_NAME]" at bounding box center [298, 85] width 216 height 16
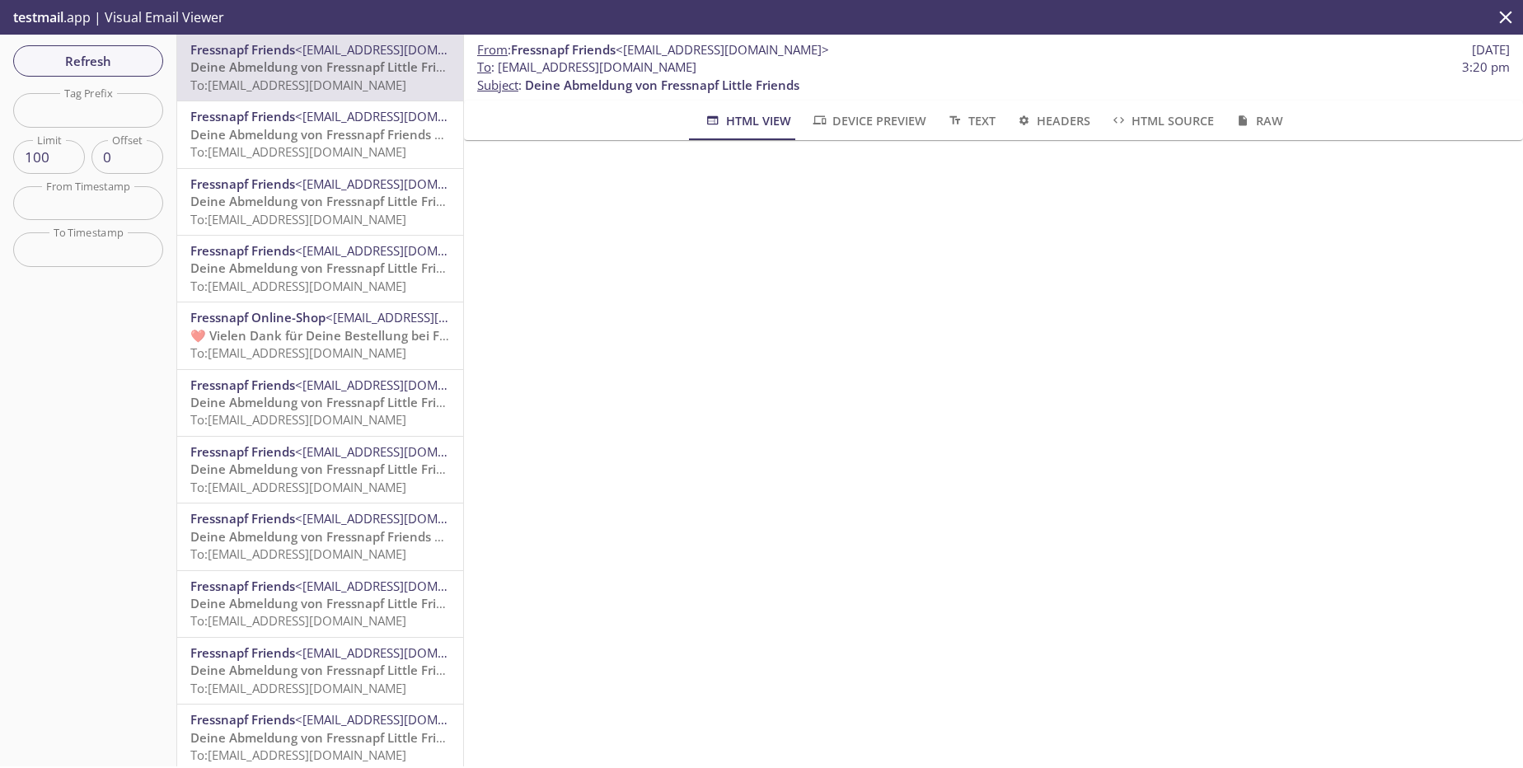
click at [369, 157] on span "To: [EMAIL_ADDRESS][DOMAIN_NAME]" at bounding box center [298, 151] width 216 height 16
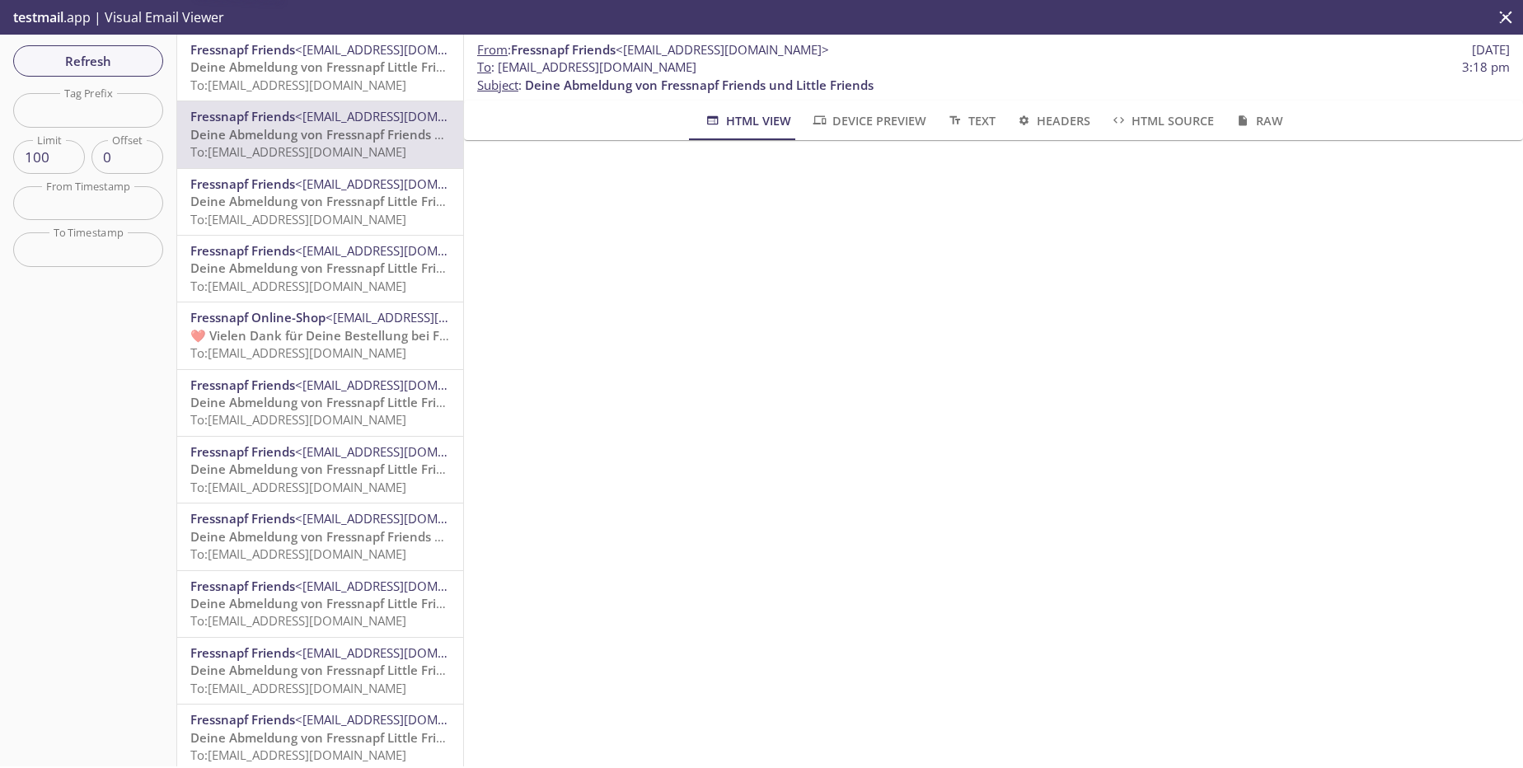
click at [377, 99] on div "Fressnapf Friends <[EMAIL_ADDRESS][DOMAIN_NAME]> Deine Abmeldung von Fressnapf …" at bounding box center [320, 68] width 286 height 66
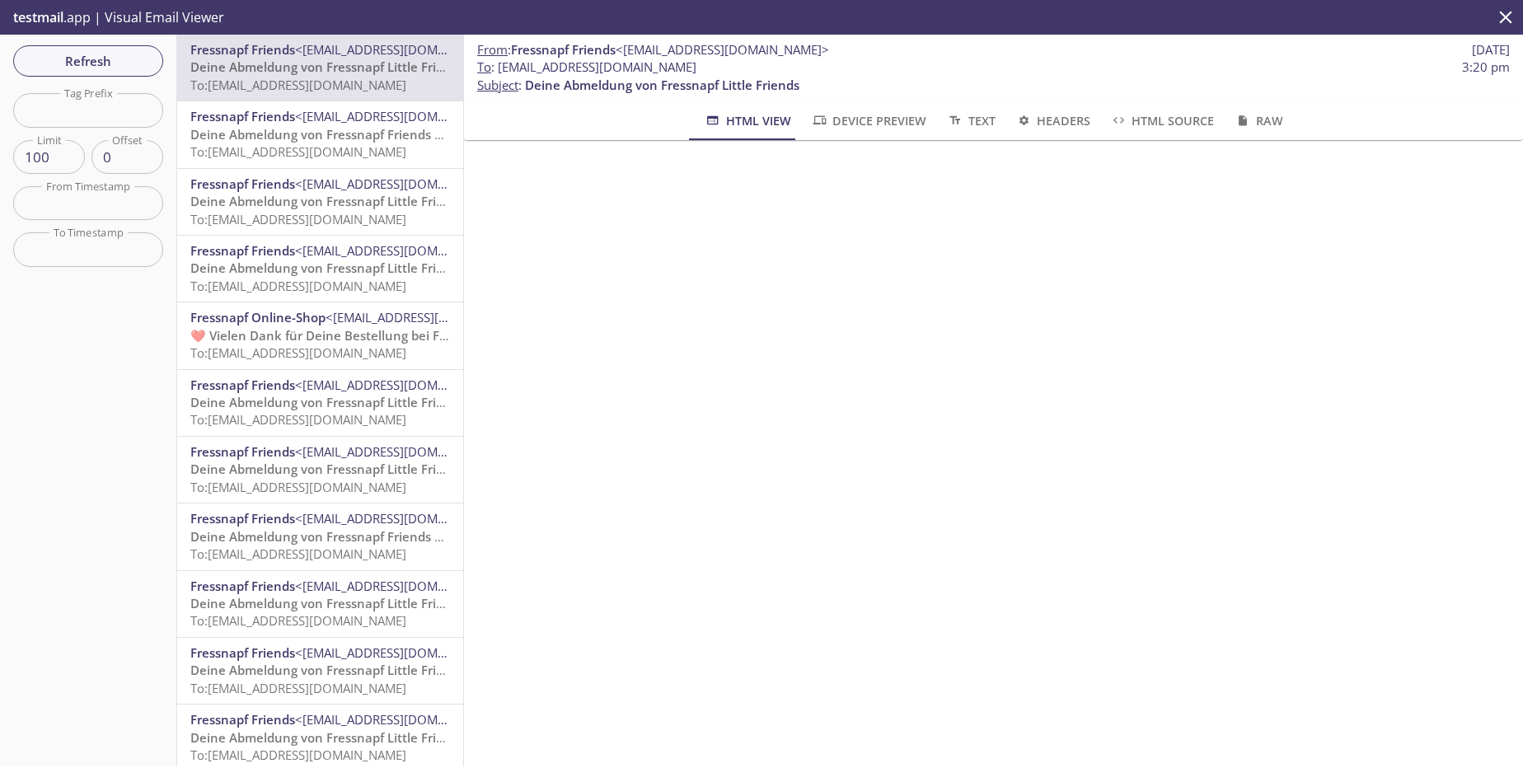
click at [147, 58] on span "Refresh" at bounding box center [88, 60] width 124 height 21
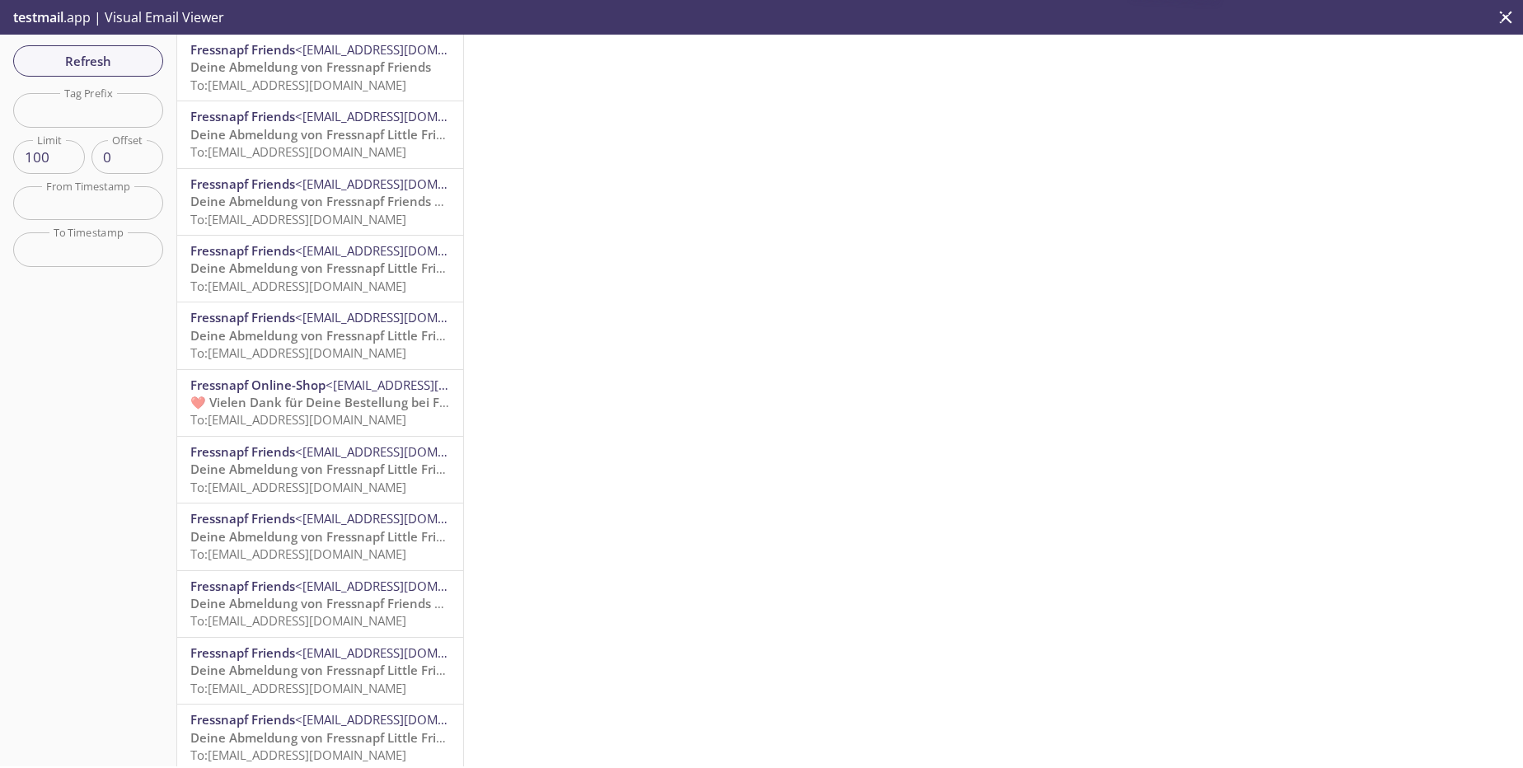
click at [406, 89] on span "To: [EMAIL_ADDRESS][DOMAIN_NAME]" at bounding box center [298, 85] width 216 height 16
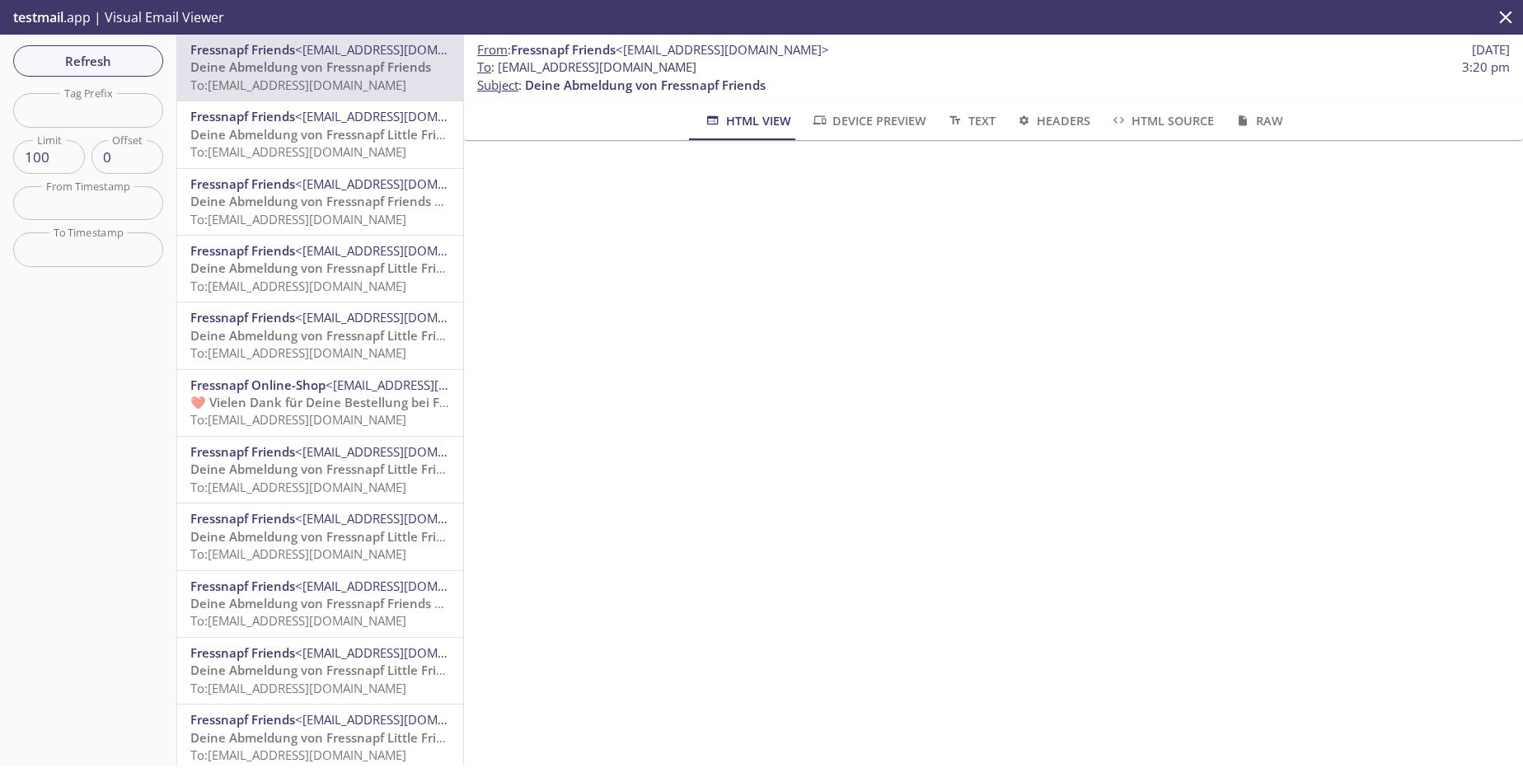
click at [344, 146] on span "To: [EMAIL_ADDRESS][DOMAIN_NAME]" at bounding box center [298, 151] width 216 height 16
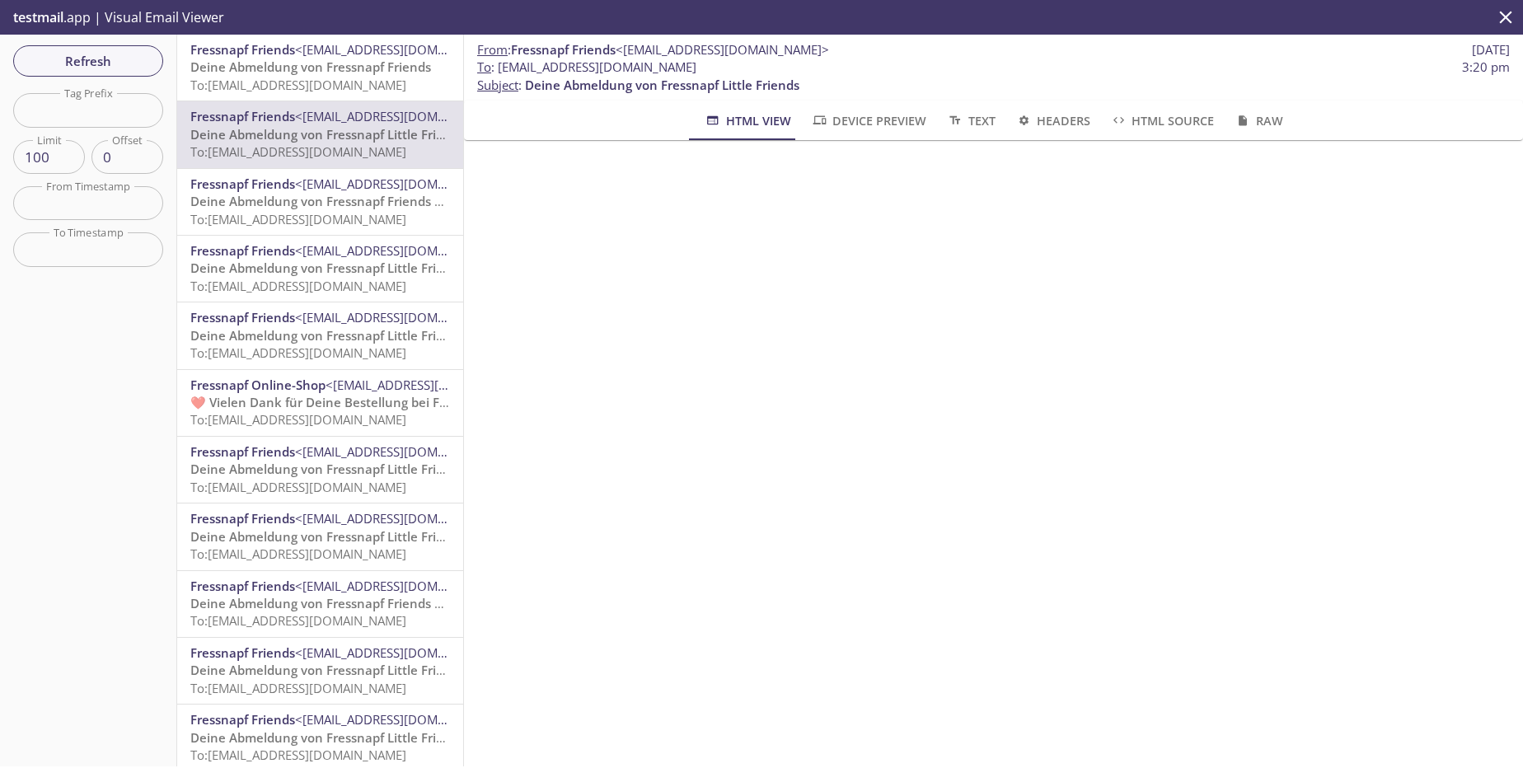
click at [335, 222] on span "To: [EMAIL_ADDRESS][DOMAIN_NAME]" at bounding box center [298, 219] width 216 height 16
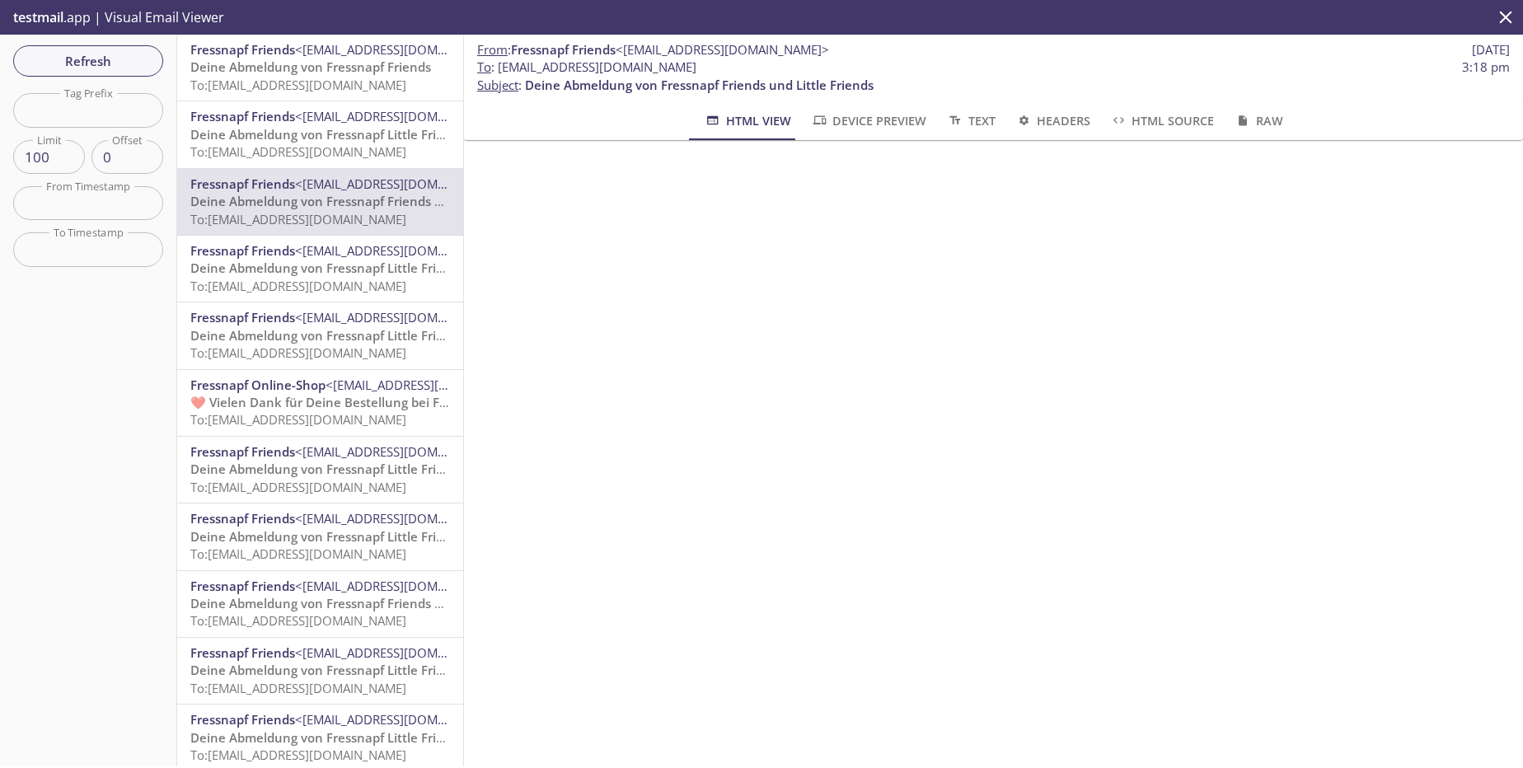
click at [336, 276] on span "Deine Abmeldung von Fressnapf Little Friends" at bounding box center [327, 268] width 274 height 16
